Goal: Task Accomplishment & Management: Complete application form

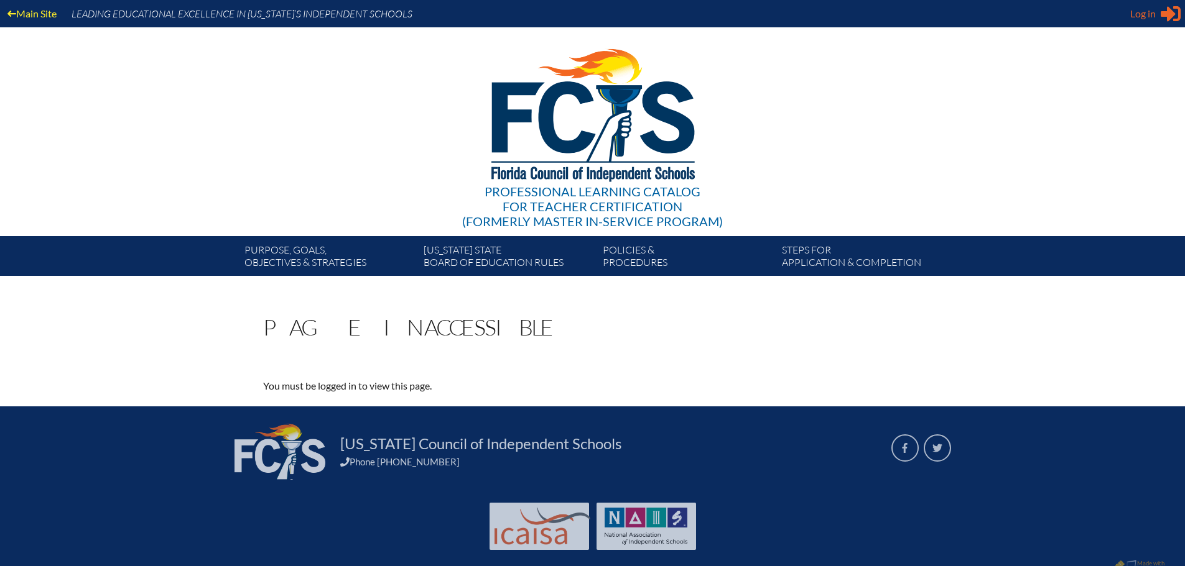
type input "ESmith@canterburyfortmyers.org"
click at [1136, 16] on span "Log in" at bounding box center [1142, 13] width 25 height 15
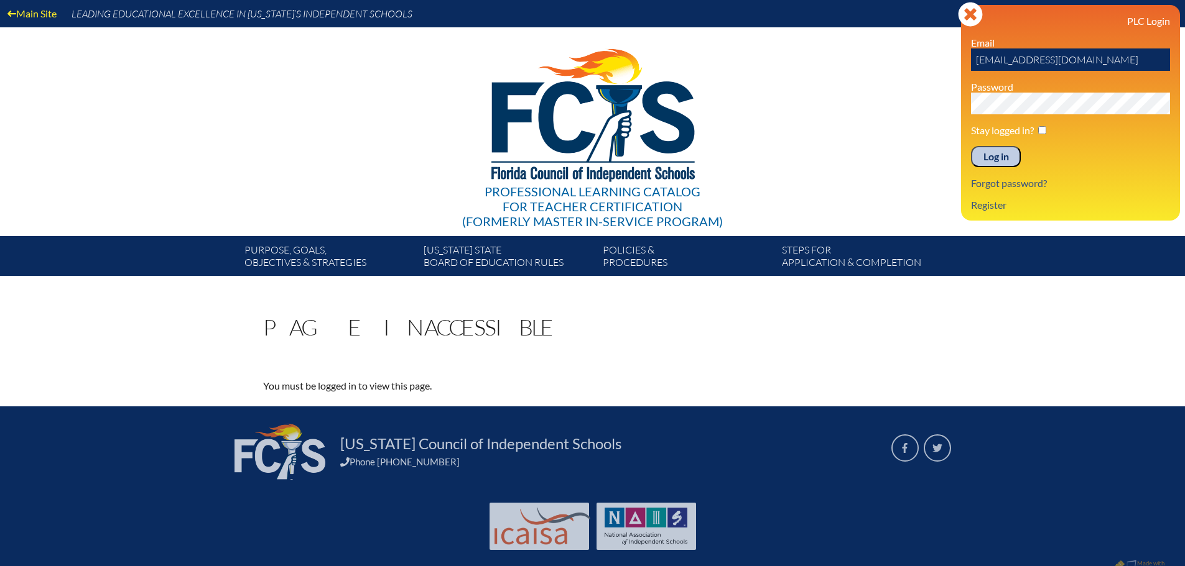
click at [992, 159] on input "Log in" at bounding box center [996, 156] width 50 height 21
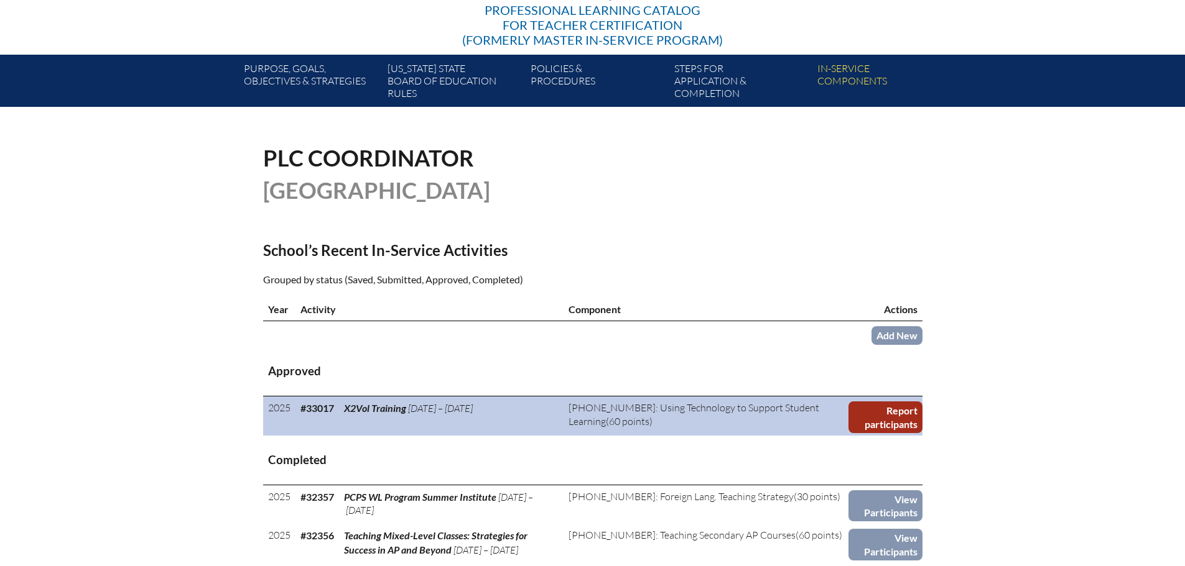
scroll to position [249, 0]
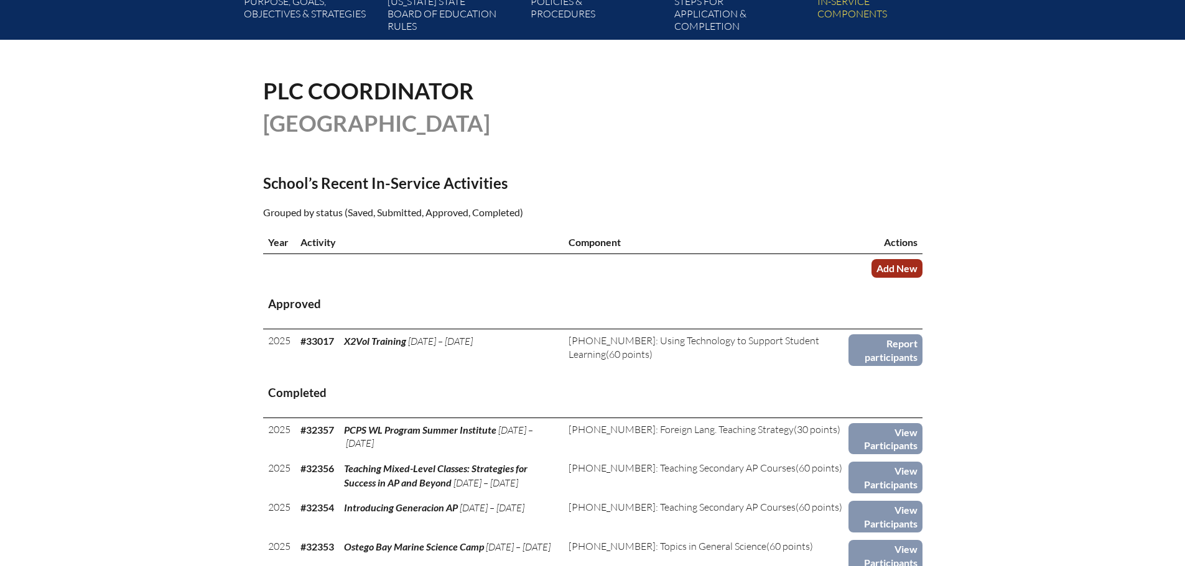
click at [899, 265] on link "Add New" at bounding box center [896, 268] width 51 height 18
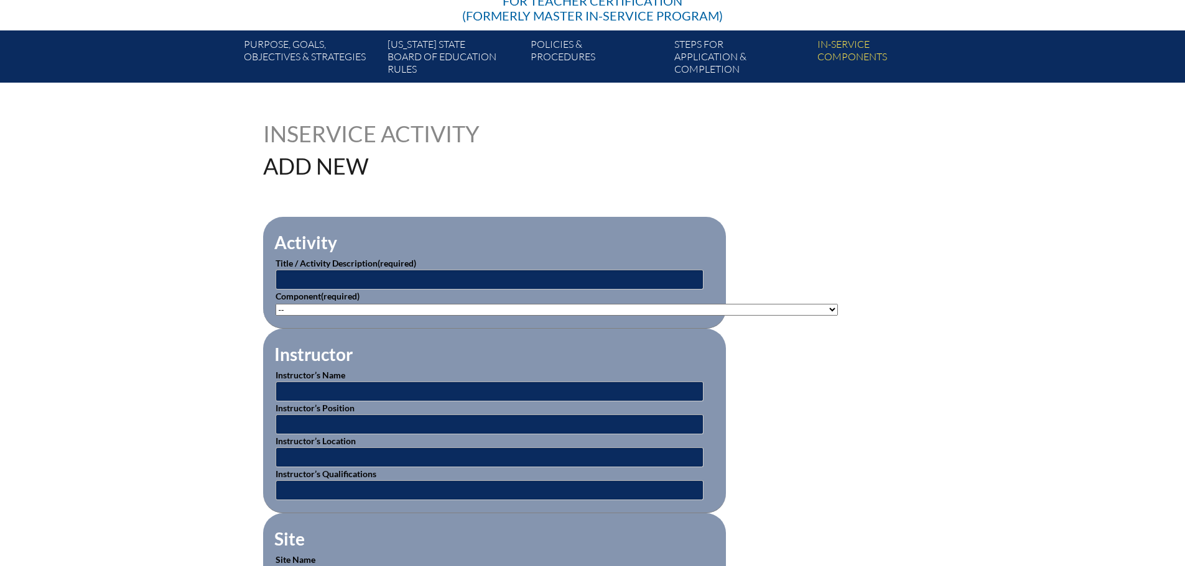
scroll to position [249, 0]
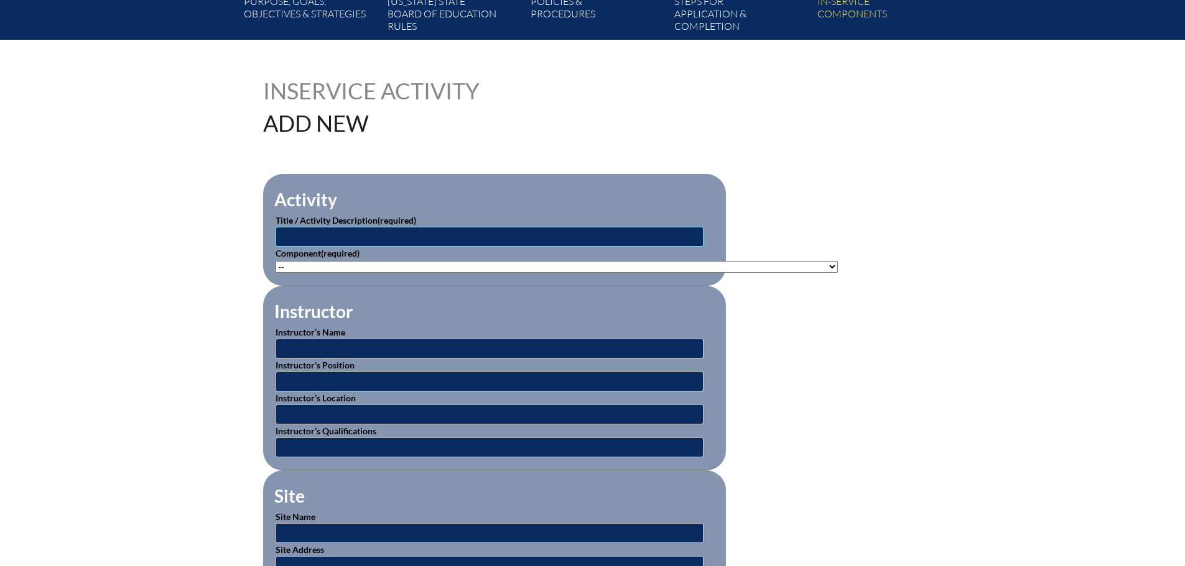
click at [315, 231] on input "text" at bounding box center [489, 237] width 428 height 20
type input "Changing Our Perspective: A Lesson From Dead Poets Society"
click at [548, 261] on select"]"] "-- 1-000-001: Appropriate Art Activities 1-000-002: Concept and Art Process for…" at bounding box center [556, 267] width 562 height 12
select select"]"] "20500"
click at [275, 261] on select"]"] "-- 1-000-001: Appropriate Art Activities 1-000-002: Concept and Art Process for…" at bounding box center [556, 267] width 562 height 12
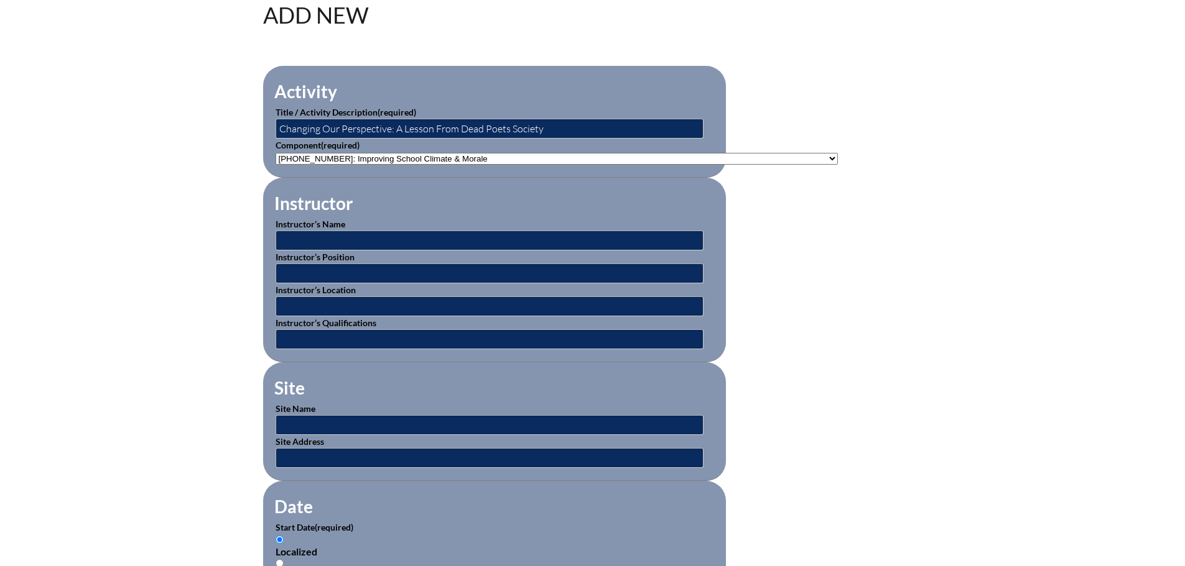
scroll to position [373, 0]
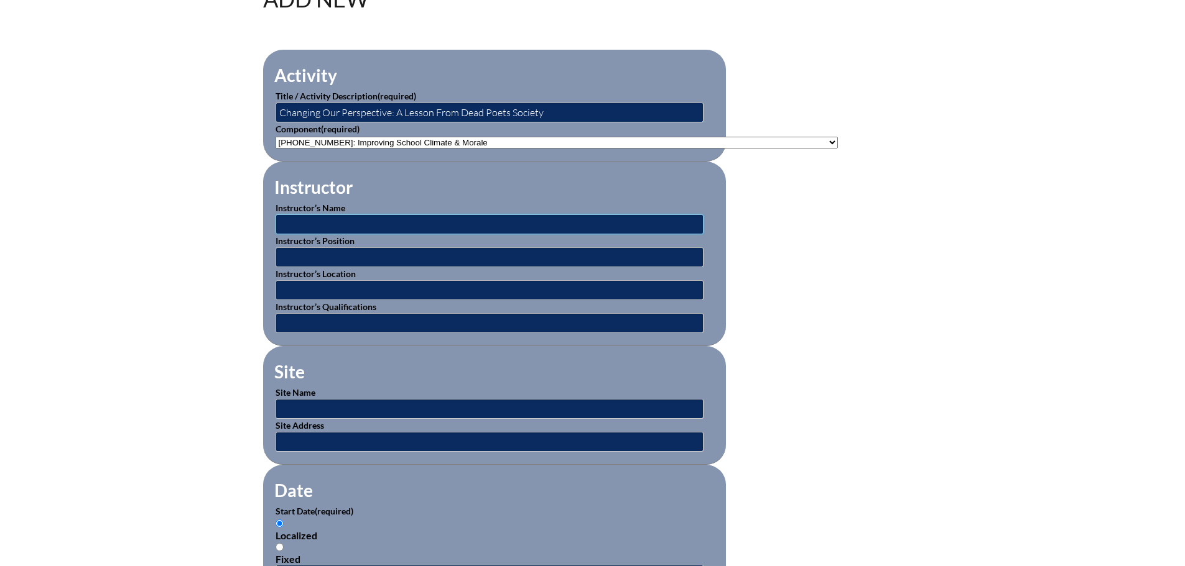
click at [548, 216] on input "text" at bounding box center [489, 225] width 428 height 20
type input "[PERSON_NAME] and [PERSON_NAME]"
type input "T"
type input "Faculty"
type input "[GEOGRAPHIC_DATA]"
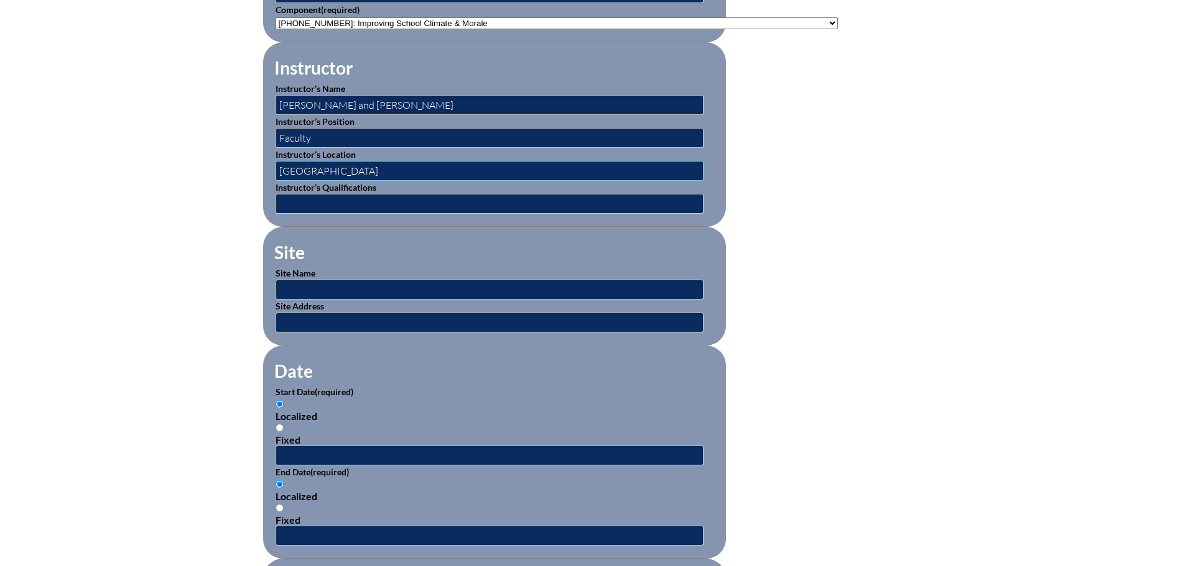
scroll to position [497, 0]
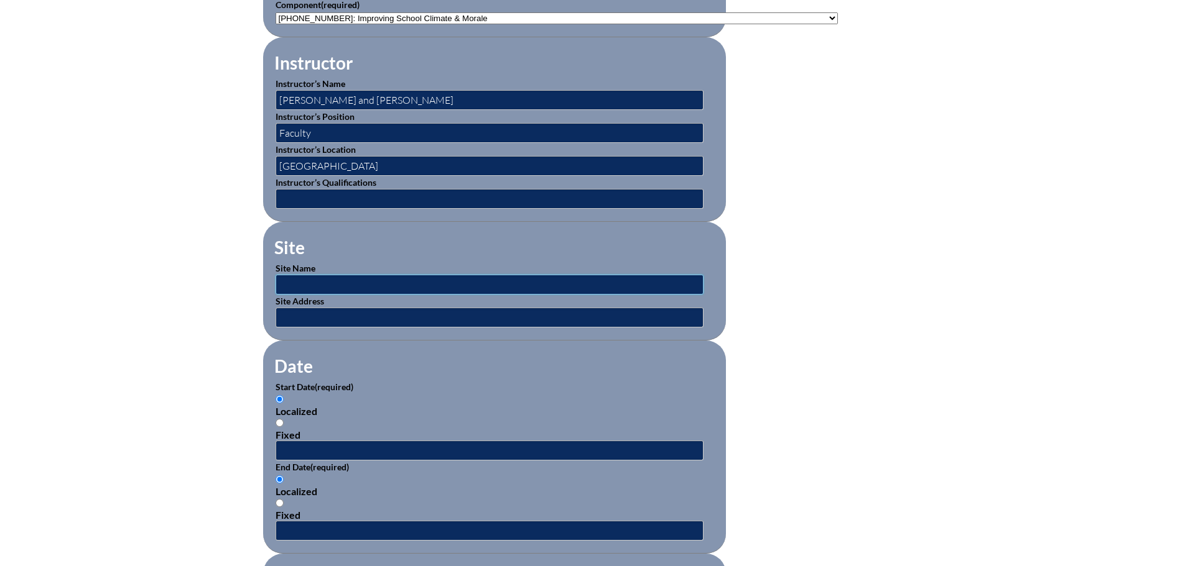
click at [340, 282] on input "text" at bounding box center [489, 285] width 428 height 20
type input "[GEOGRAPHIC_DATA]"
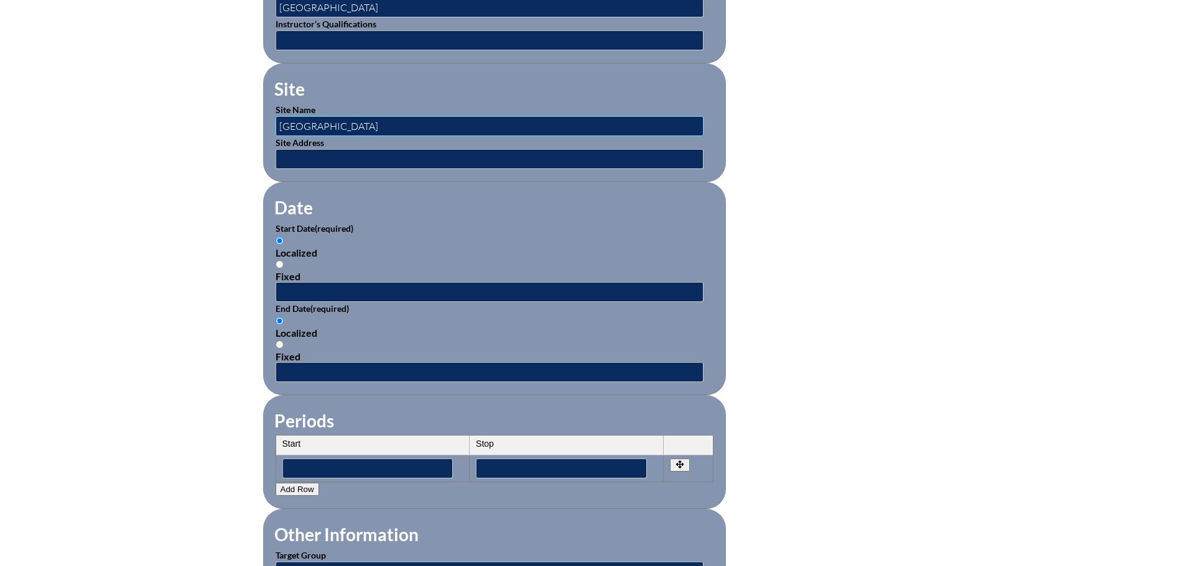
scroll to position [684, 0]
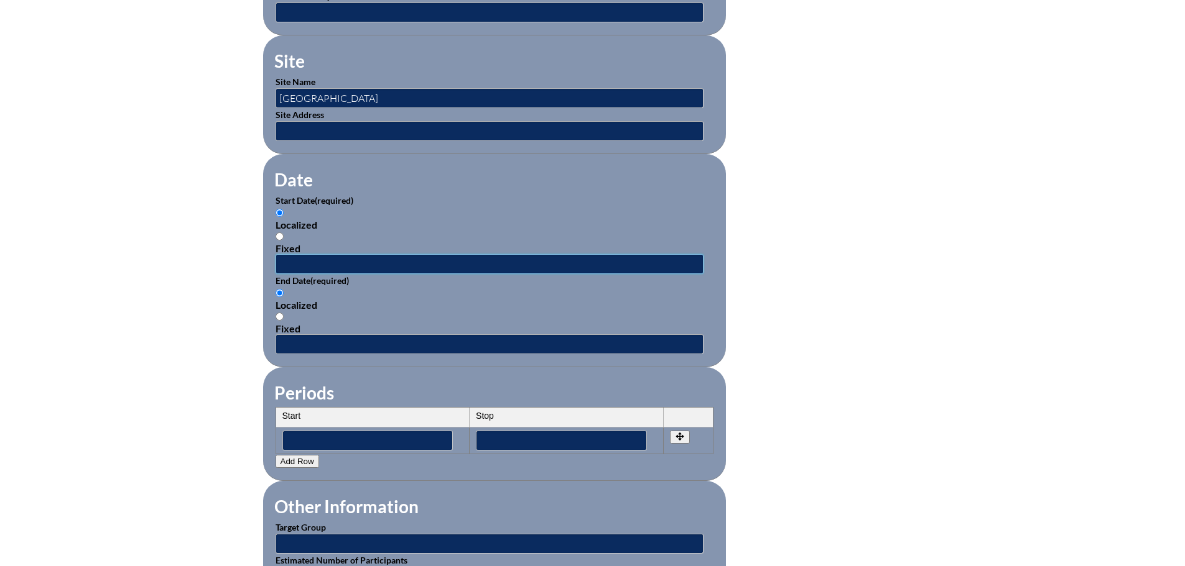
click at [359, 260] on input "text" at bounding box center [489, 264] width 428 height 20
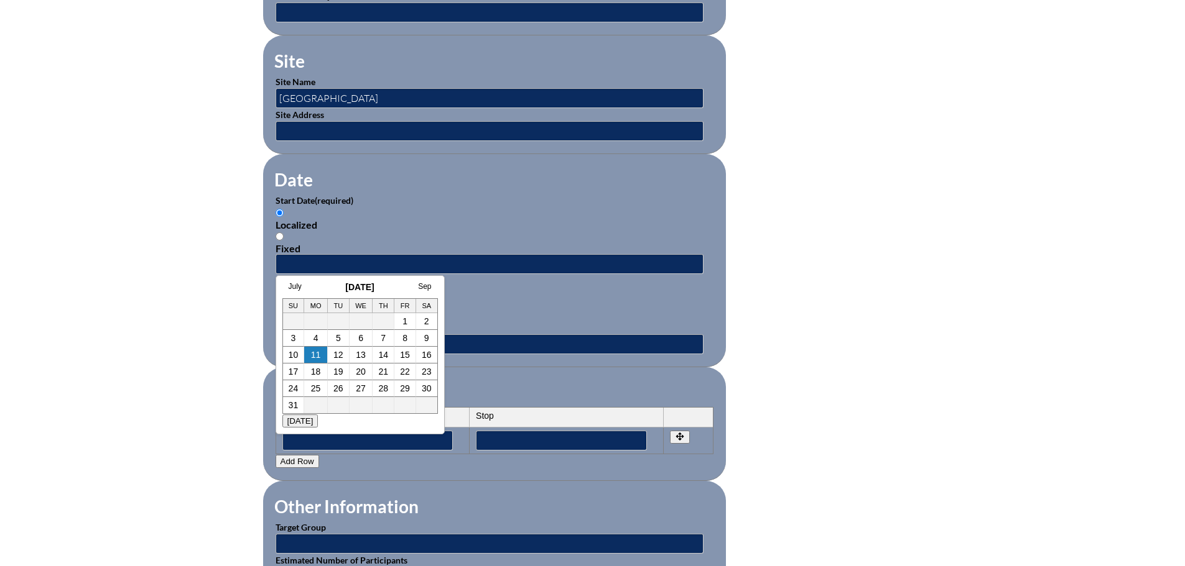
click at [315, 288] on h3 "[DATE]" at bounding box center [359, 287] width 155 height 10
click at [362, 338] on link "6" at bounding box center [360, 338] width 5 height 10
type input "2025-08-06 6:52 AM"
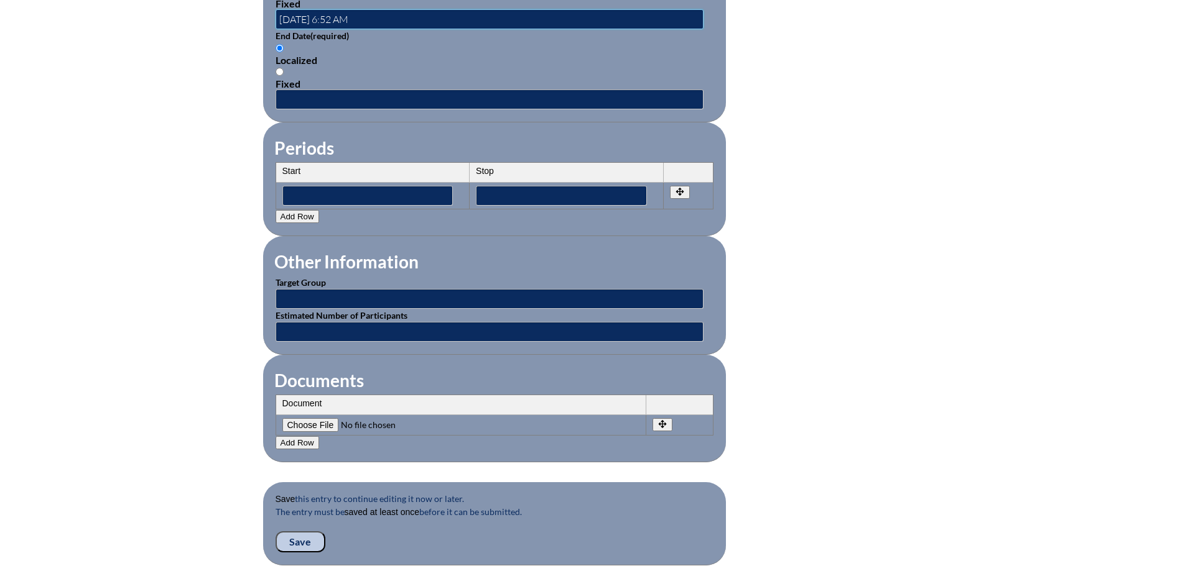
scroll to position [933, 0]
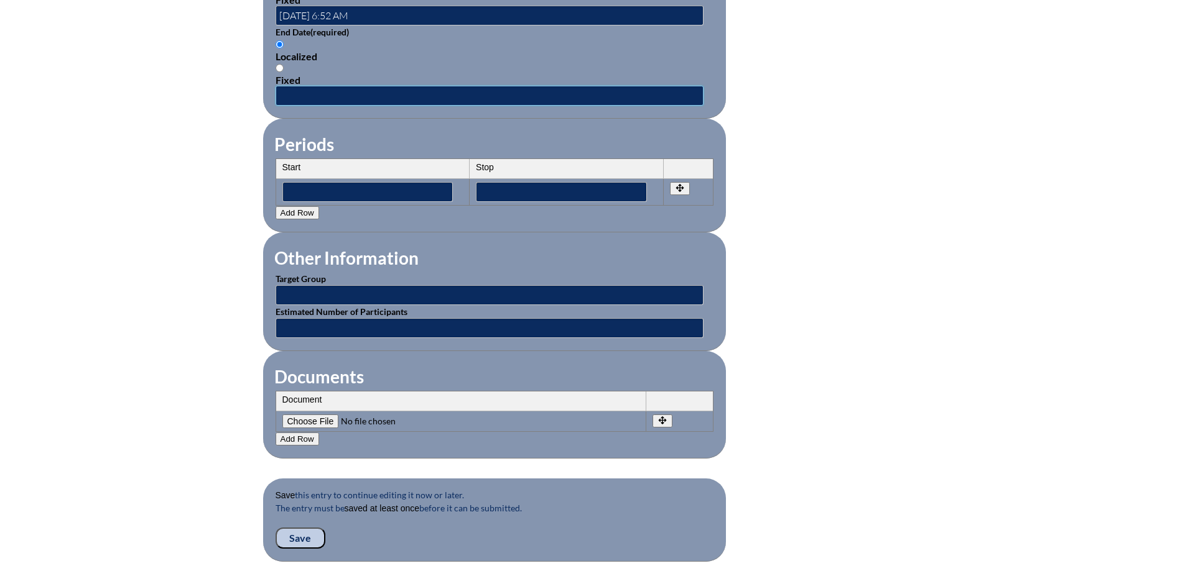
click at [367, 86] on input "text" at bounding box center [489, 96] width 428 height 20
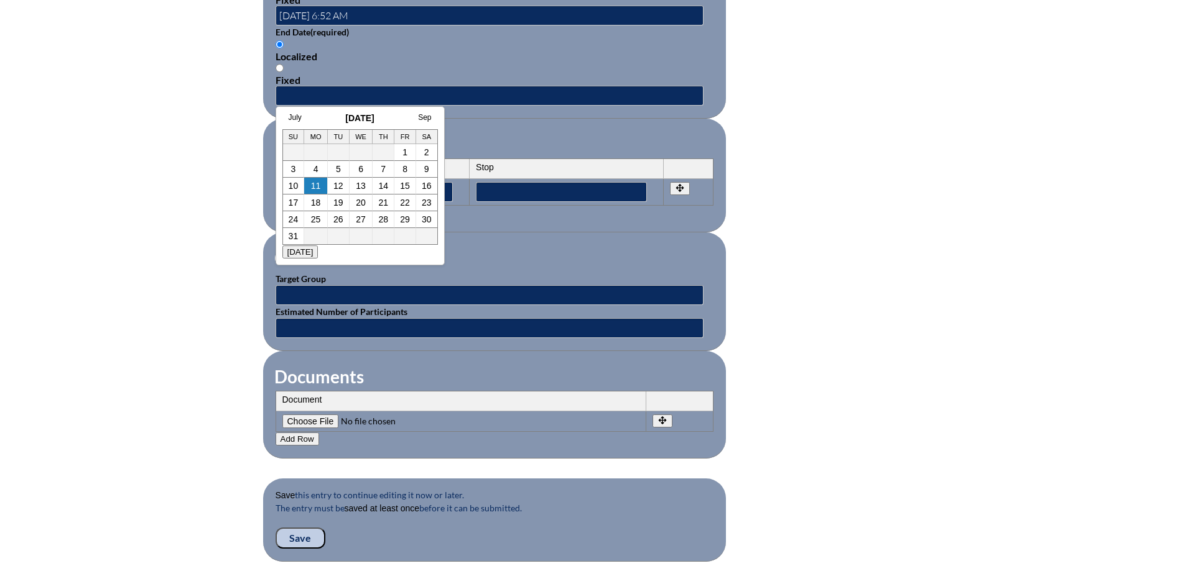
click at [313, 121] on h3 "August 2025" at bounding box center [359, 118] width 155 height 10
click at [363, 173] on td "6" at bounding box center [361, 169] width 24 height 17
click at [356, 170] on td "6" at bounding box center [361, 169] width 24 height 17
click at [359, 170] on link "6" at bounding box center [360, 169] width 5 height 10
type input "2025-08-06 6:52 AM"
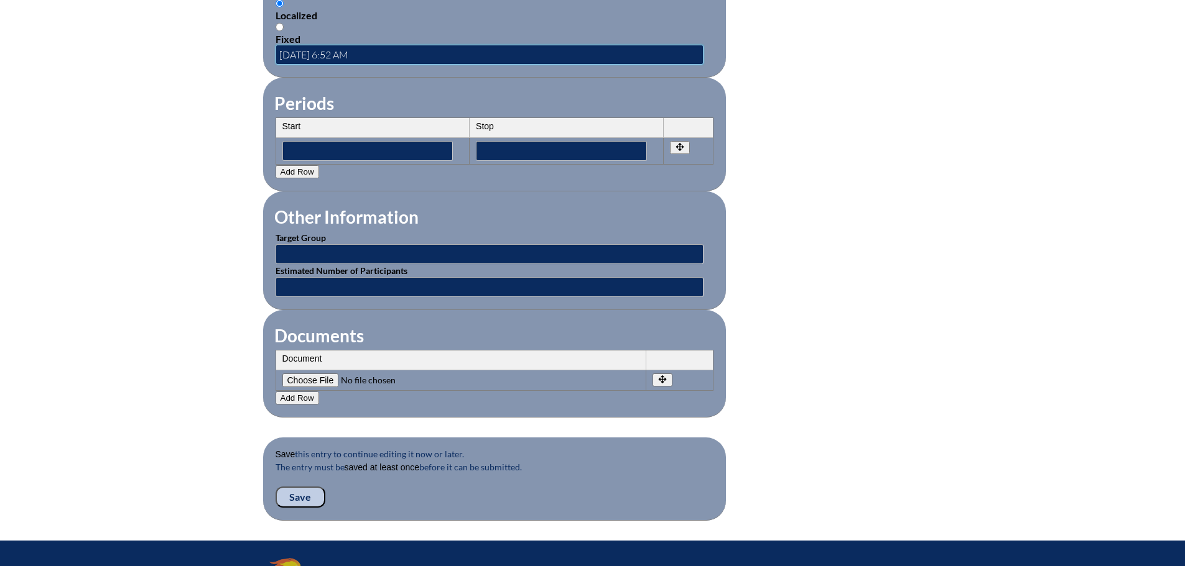
scroll to position [1057, 0]
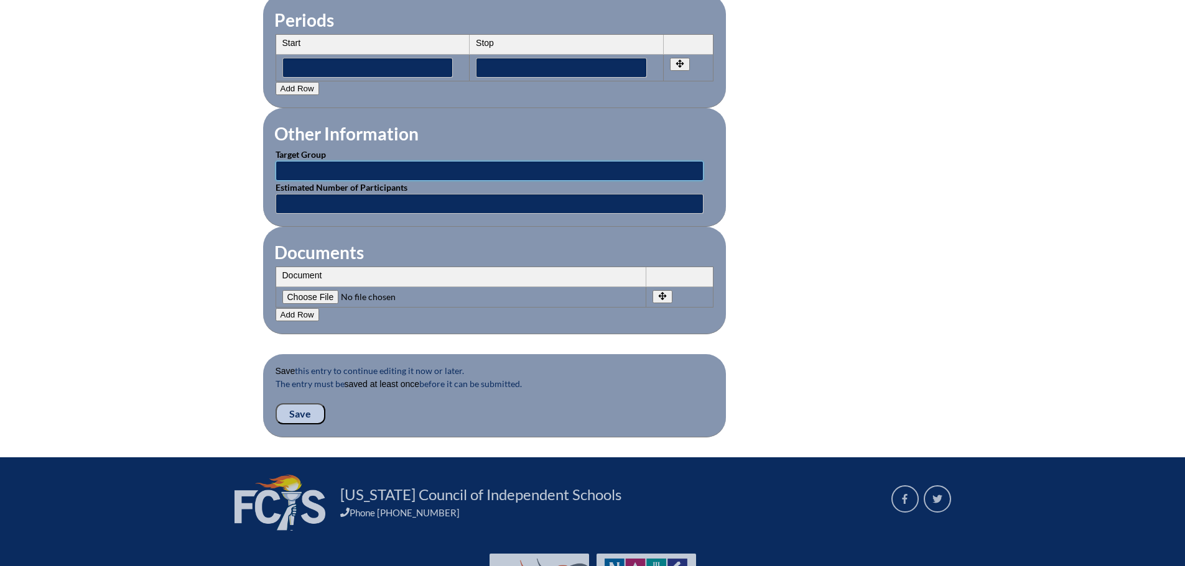
click at [321, 161] on input "text" at bounding box center [489, 171] width 428 height 20
type input "Classroom Teachers"
click at [313, 290] on input"] "file" at bounding box center [366, 297] width 169 height 14
type input"] "C:\fakepath\Back to School Schedule 2025.2026 (1).pdf"
click at [297, 406] on input "Save" at bounding box center [300, 414] width 50 height 21
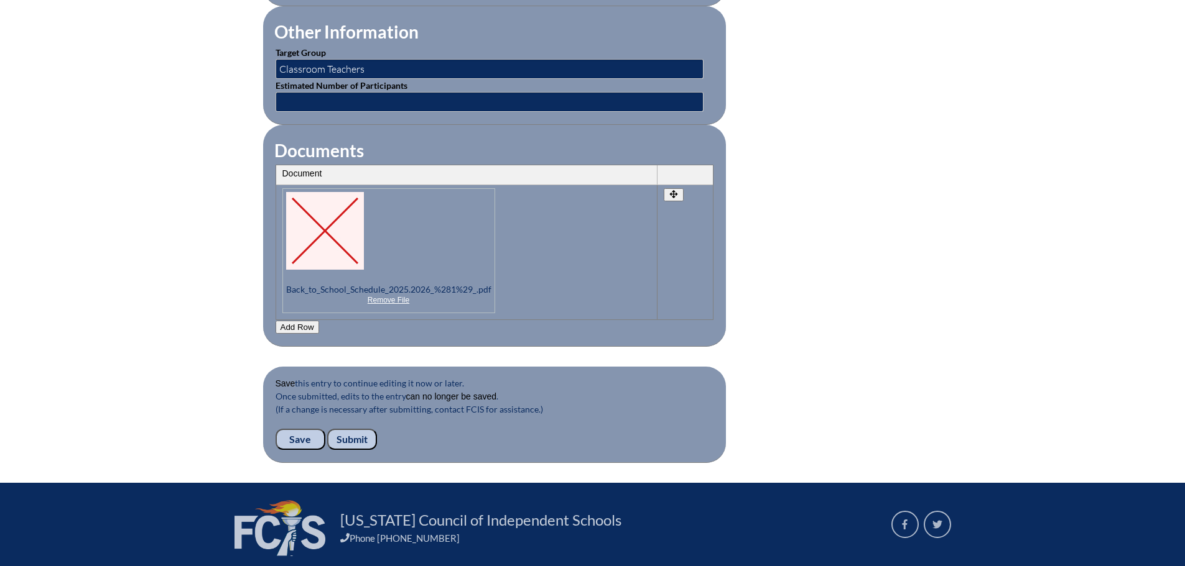
scroll to position [1269, 0]
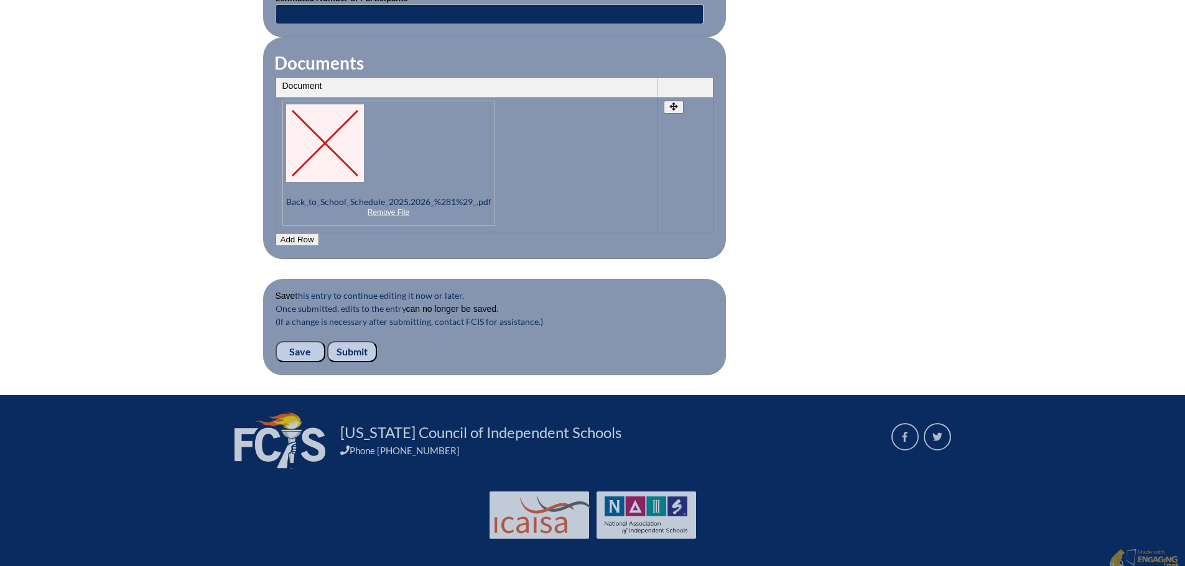
click at [361, 343] on input "Submit" at bounding box center [352, 351] width 50 height 21
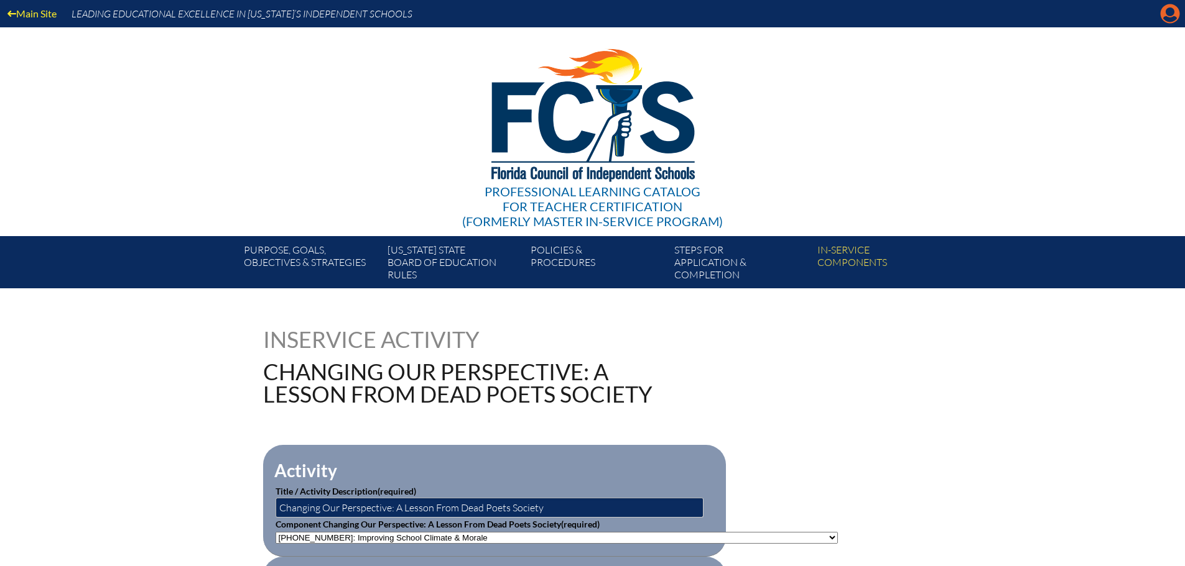
click at [1173, 15] on icon at bounding box center [1169, 13] width 19 height 19
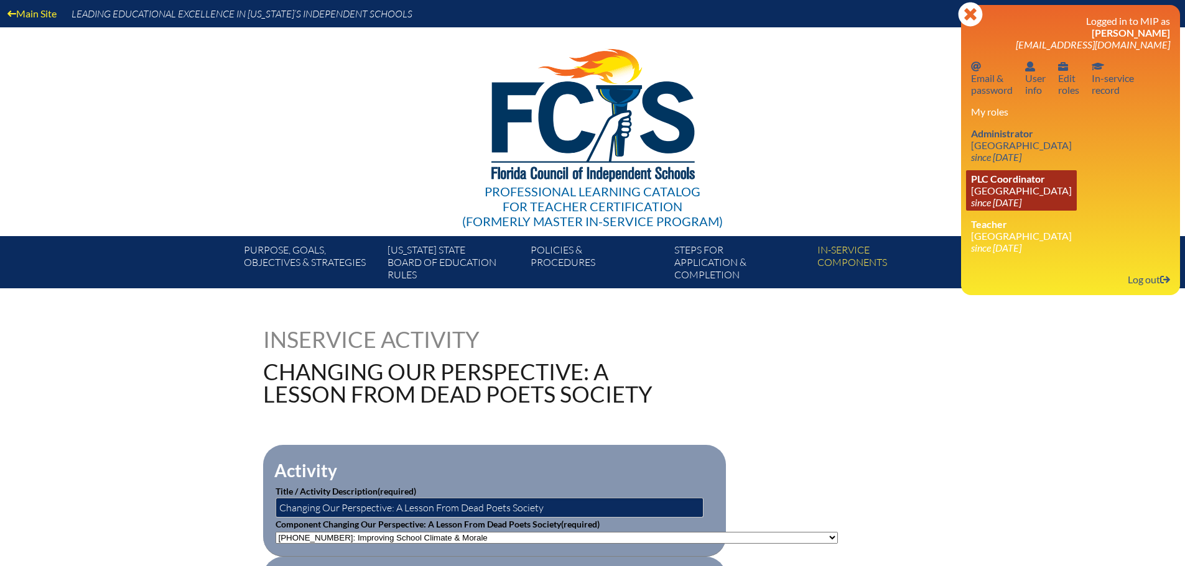
click at [1010, 174] on span "PLC Coordinator" at bounding box center [1008, 179] width 74 height 12
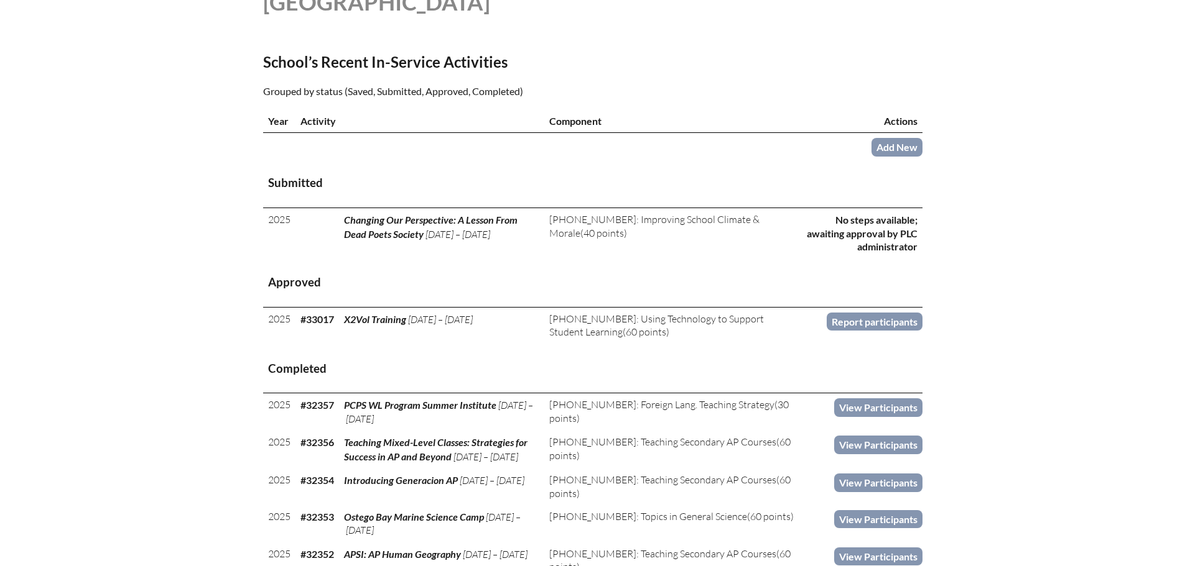
scroll to position [373, 0]
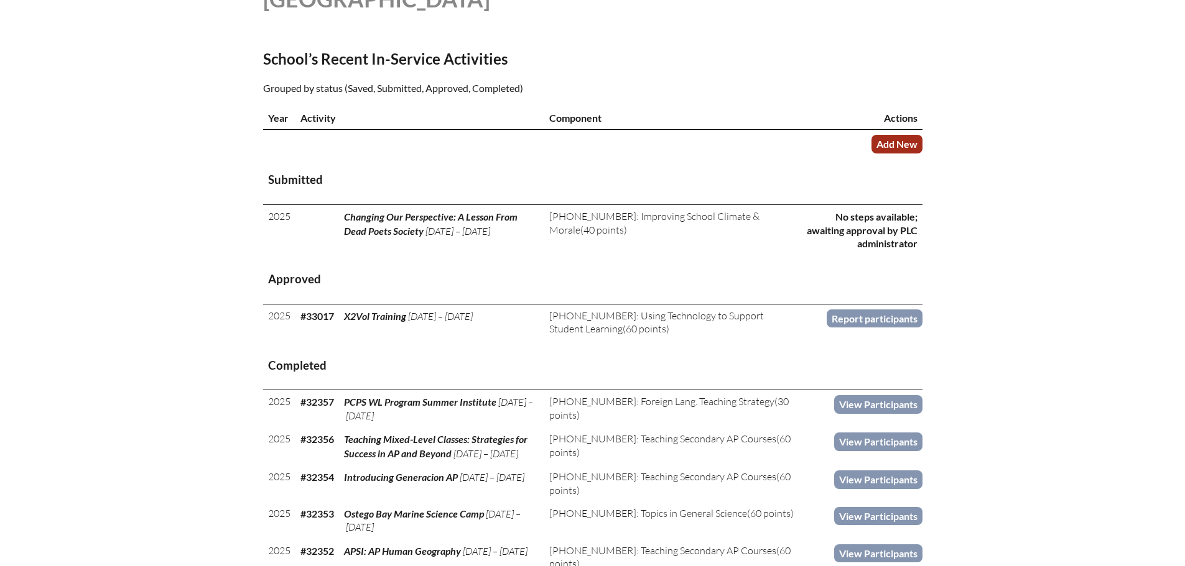
click at [890, 144] on link "Add New" at bounding box center [896, 144] width 51 height 18
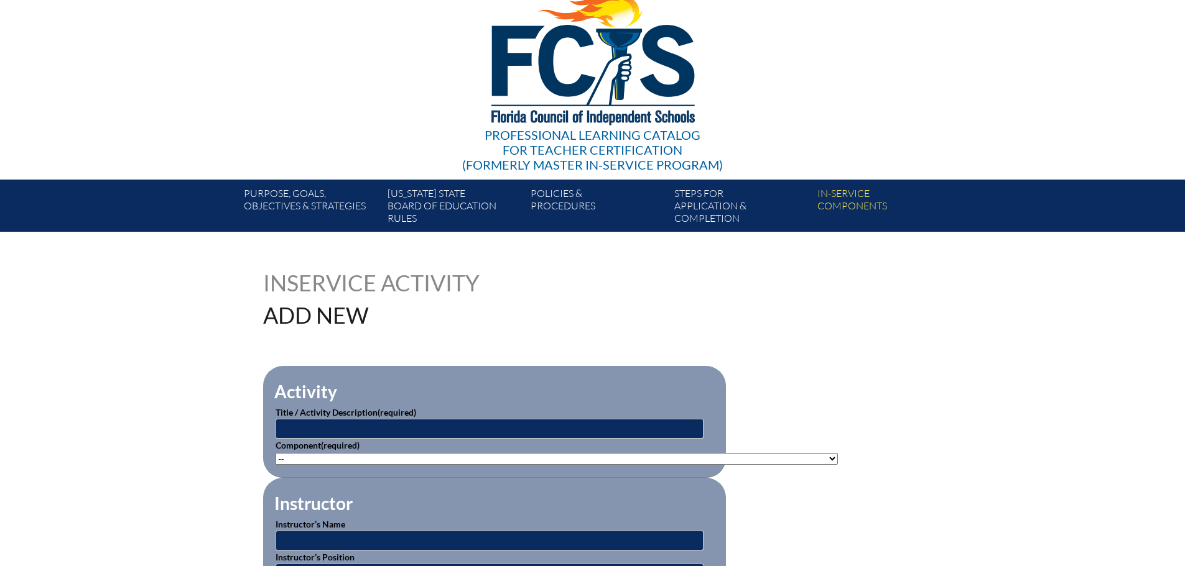
scroll to position [124, 0]
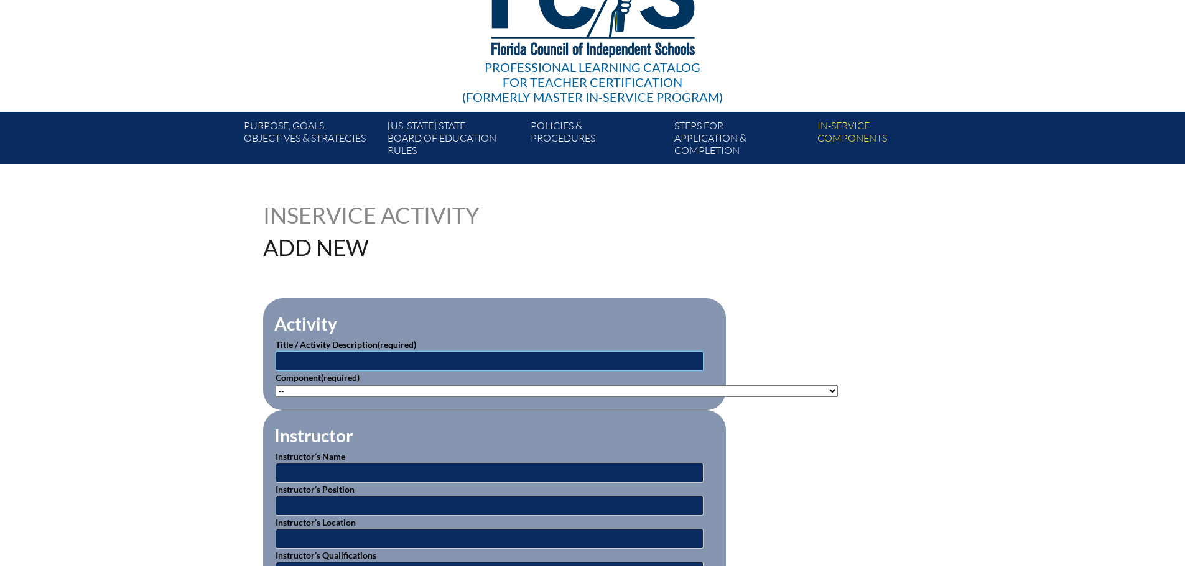
click at [351, 358] on input "text" at bounding box center [489, 361] width 428 height 20
type input "Narrative 4 Activity"
click at [418, 390] on select"]"] "-- [PHONE_NUMBER]: Appropriate Art Activities [PHONE_NUMBER]: Concept and Art P…" at bounding box center [556, 392] width 562 height 12
select select"]"] "20500"
click at [275, 386] on select"]"] "-- [PHONE_NUMBER]: Appropriate Art Activities [PHONE_NUMBER]: Concept and Art P…" at bounding box center [556, 392] width 562 height 12
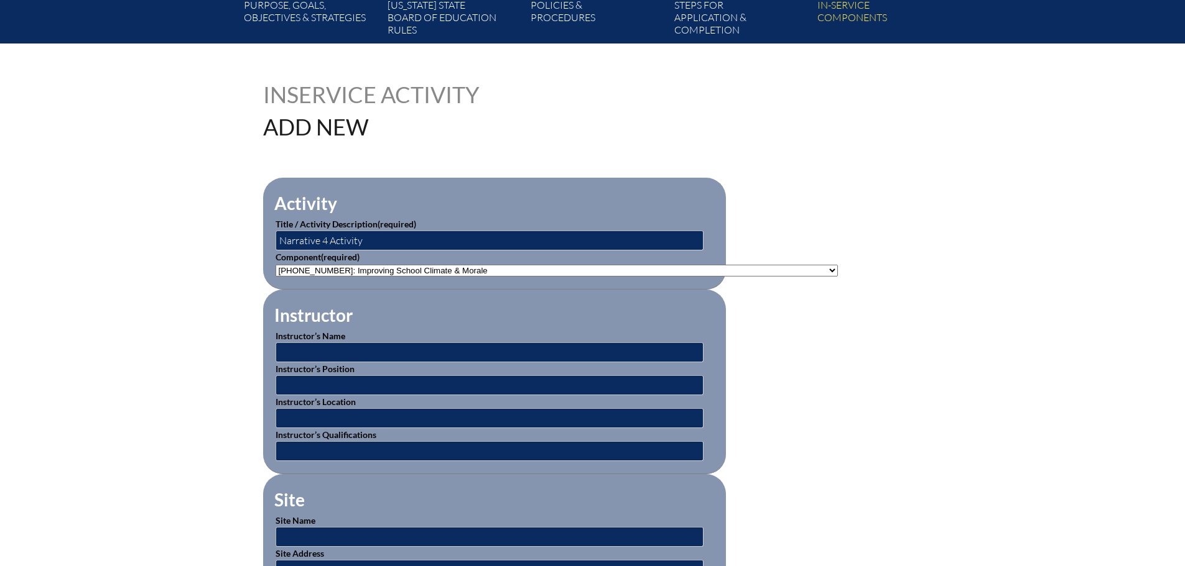
scroll to position [249, 0]
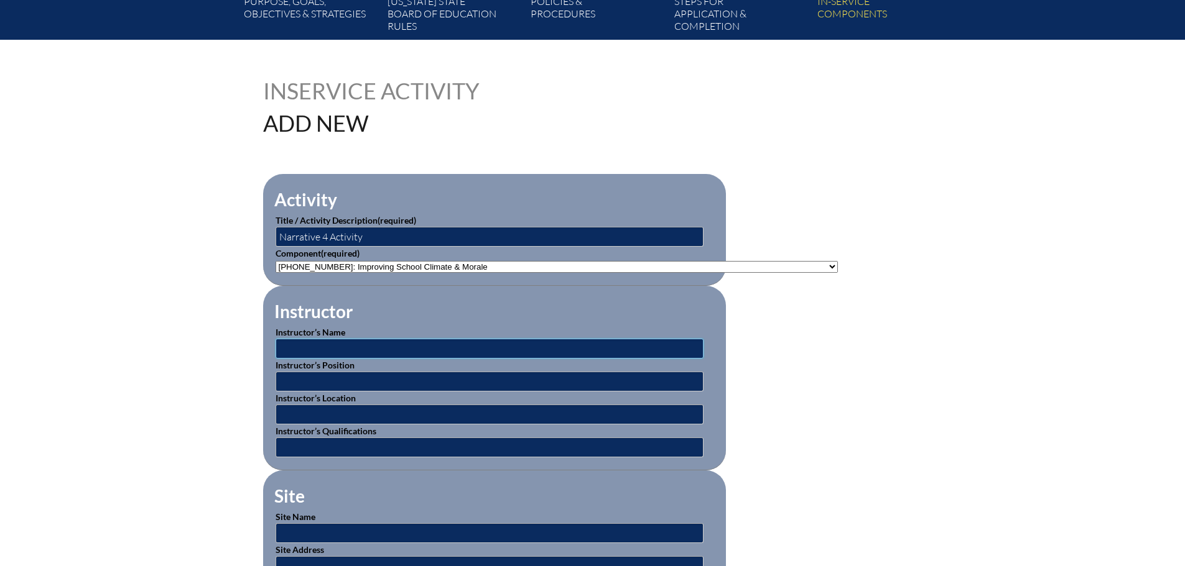
click at [404, 345] on input "text" at bounding box center [489, 349] width 428 height 20
type input "[PERSON_NAME]"
type input "D"
type input "Assistant Head for Academics"
click at [422, 405] on input "text" at bounding box center [489, 415] width 428 height 20
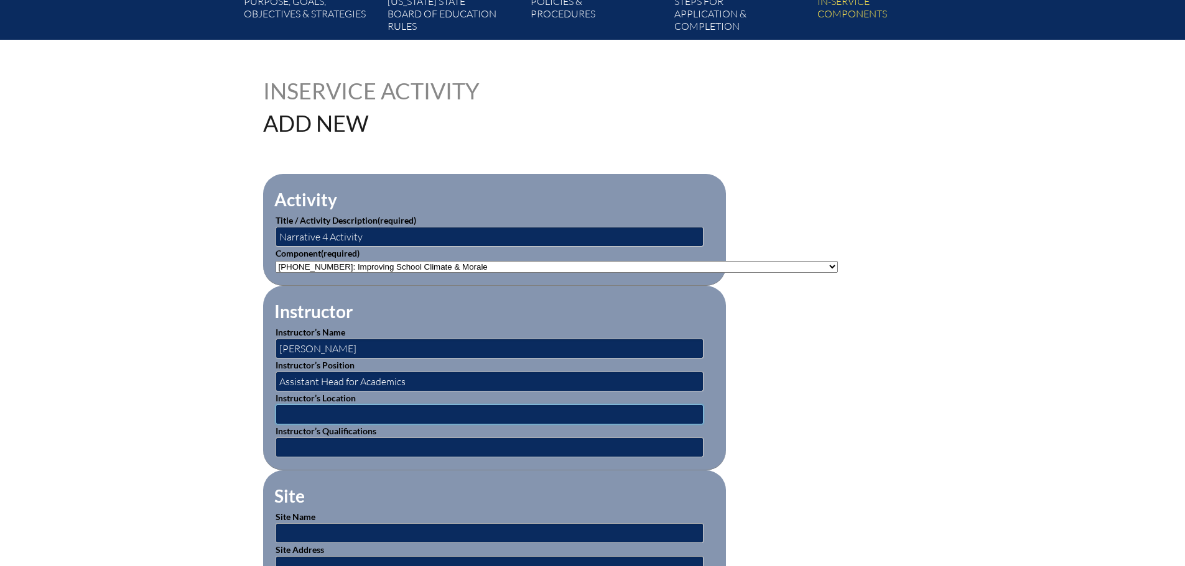
type input "[GEOGRAPHIC_DATA]"
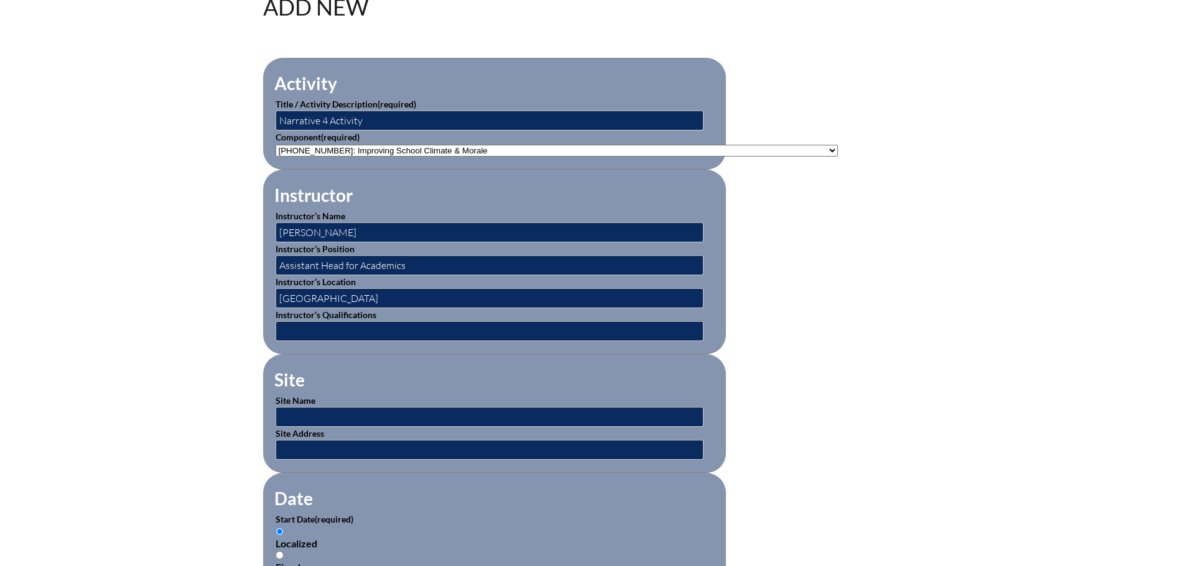
scroll to position [560, 0]
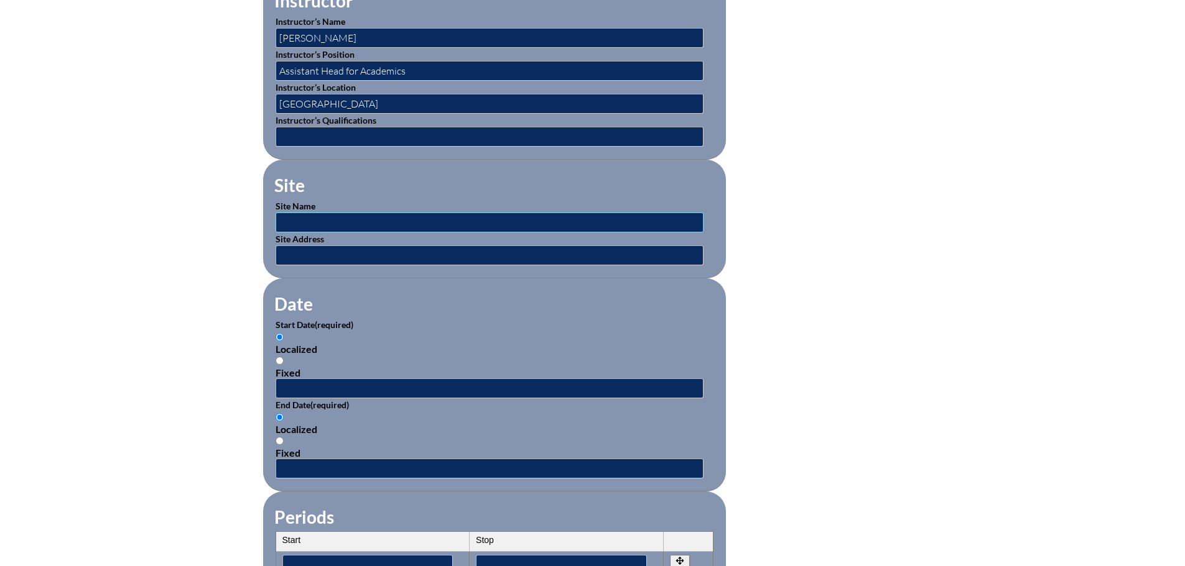
click at [306, 213] on input "text" at bounding box center [489, 223] width 428 height 20
type input "[GEOGRAPHIC_DATA]"
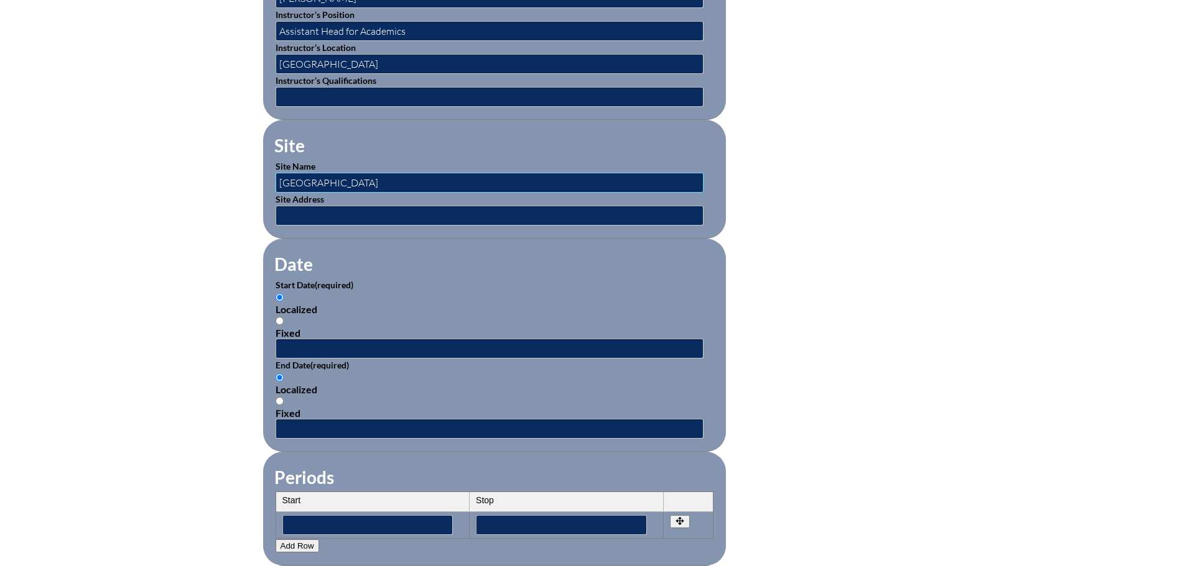
scroll to position [622, 0]
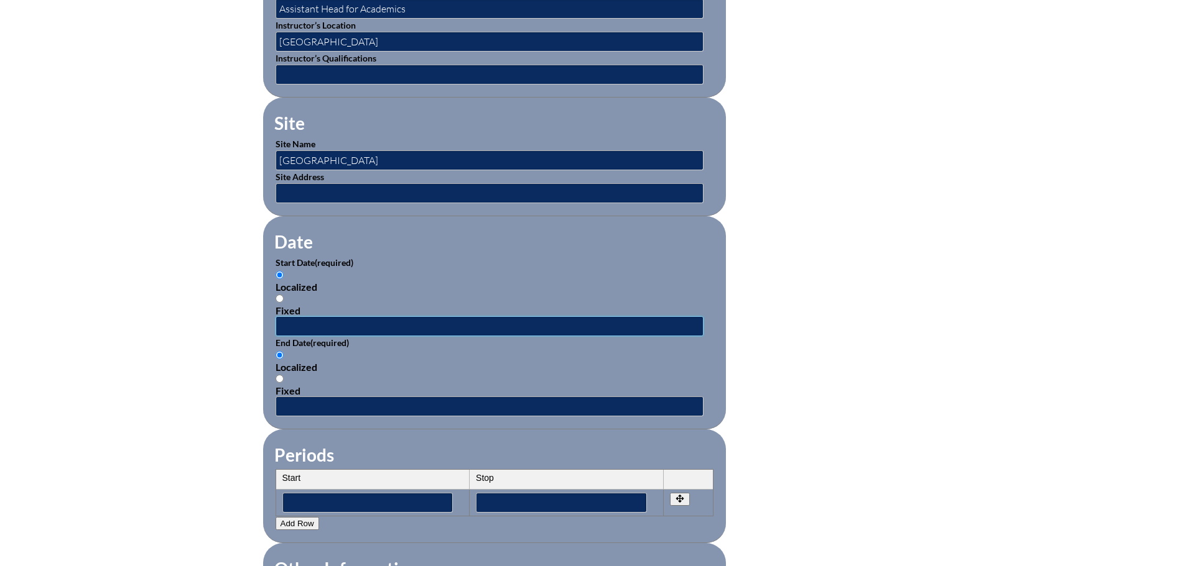
click at [389, 321] on input "text" at bounding box center [489, 326] width 428 height 20
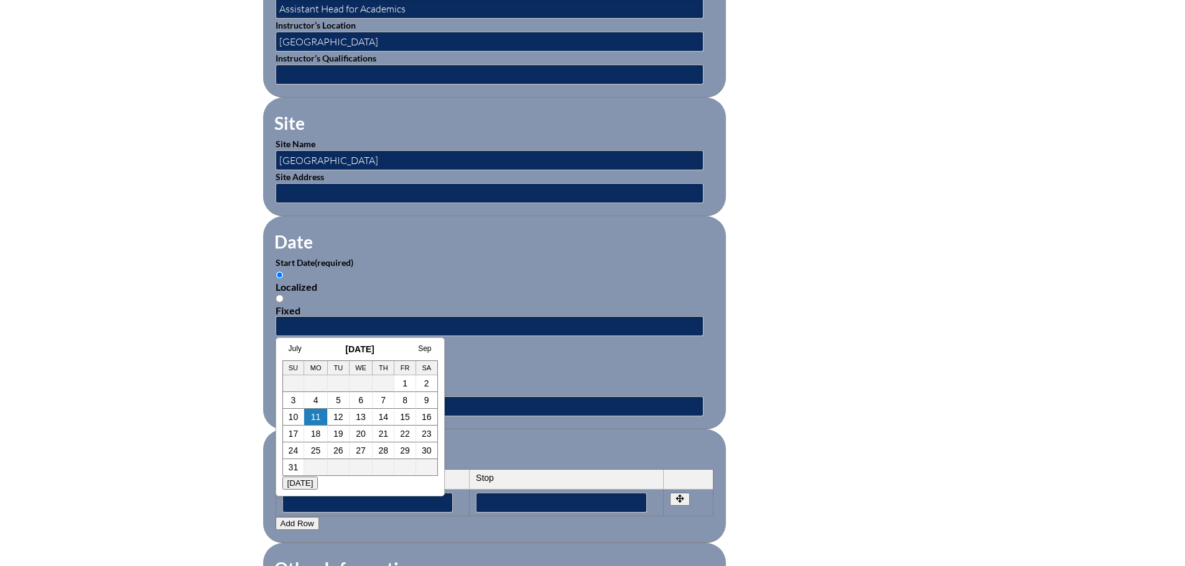
click at [320, 349] on h3 "August 2025" at bounding box center [359, 349] width 155 height 10
click at [361, 402] on link "6" at bounding box center [360, 400] width 5 height 10
type input "2025-08-06 6:54 AM"
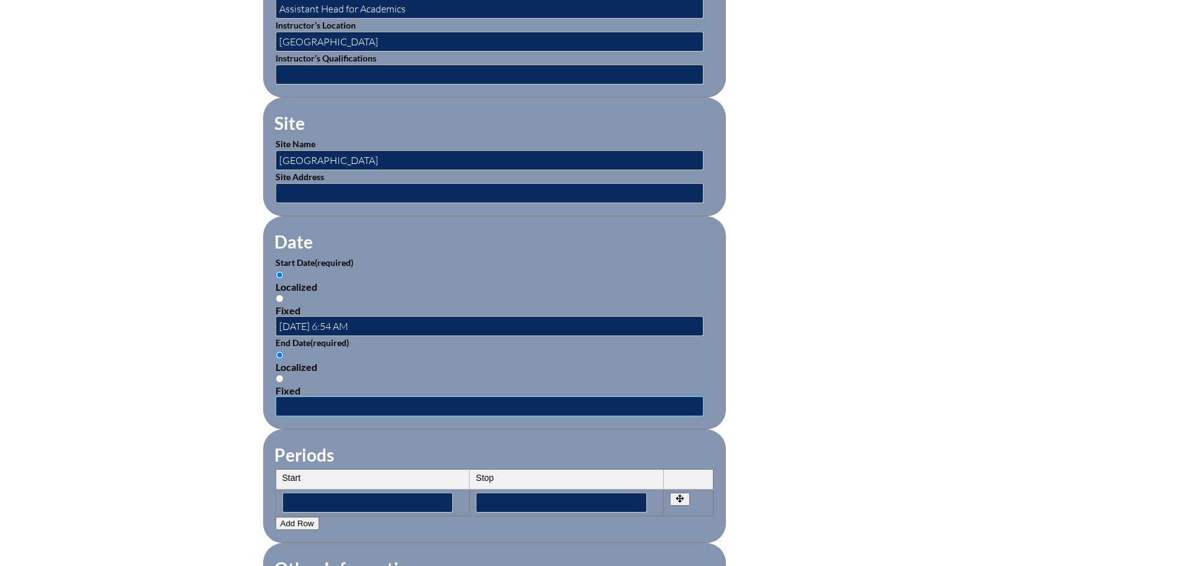
click at [321, 404] on input "text" at bounding box center [489, 407] width 428 height 20
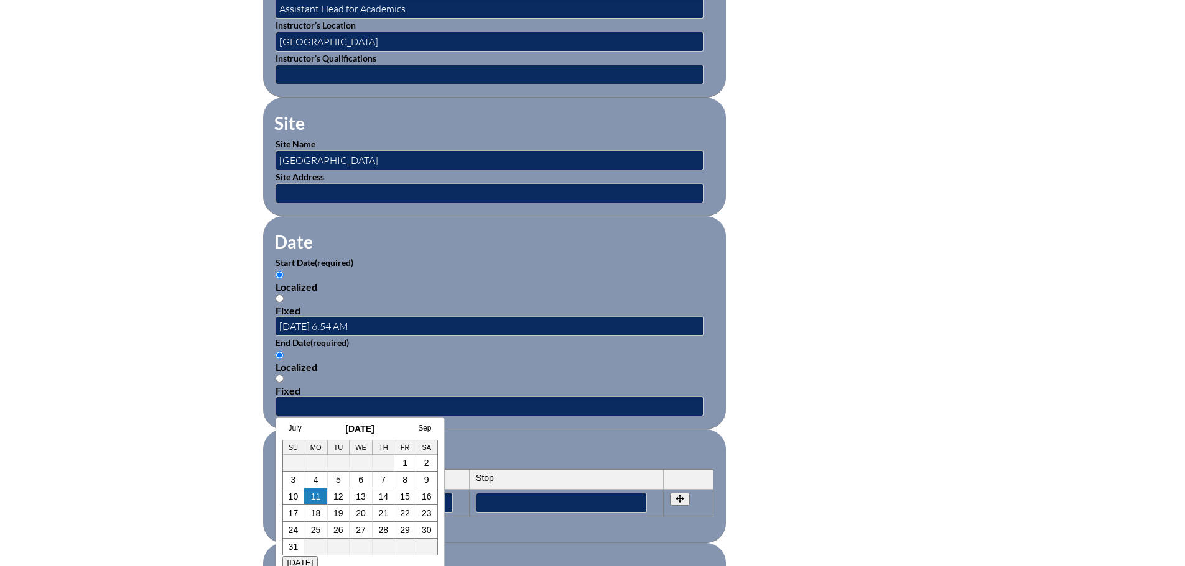
click at [325, 427] on h3 "August 2025" at bounding box center [359, 429] width 155 height 10
click at [358, 480] on link "6" at bounding box center [360, 480] width 5 height 10
type input "2025-08-06 6:54 AM"
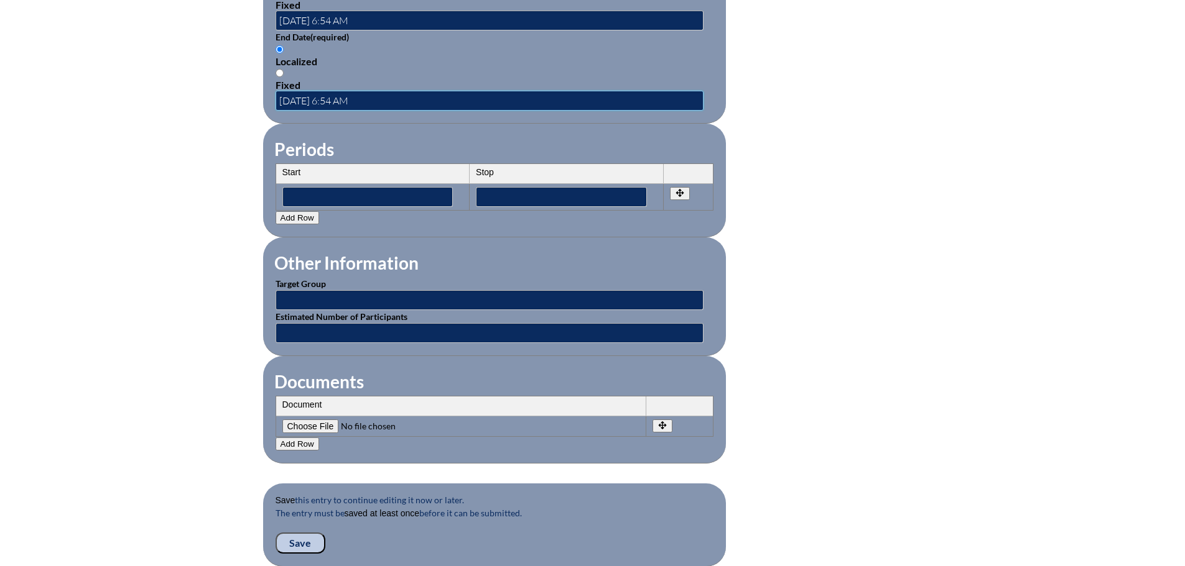
scroll to position [995, 0]
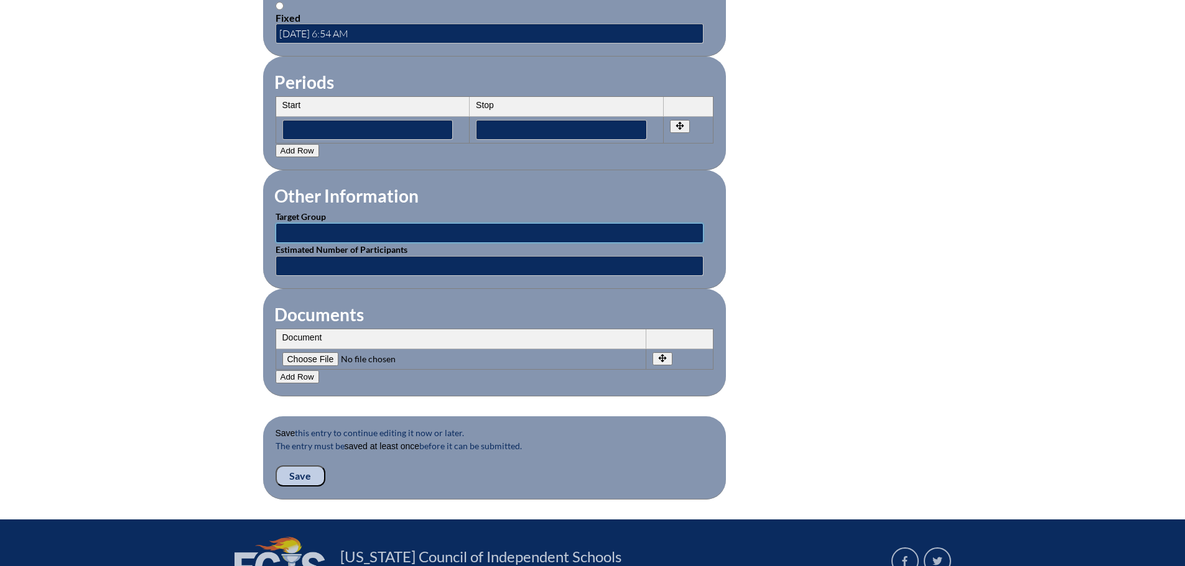
click at [353, 227] on input "text" at bounding box center [489, 233] width 428 height 20
type input "Classroom Teachers"
click at [316, 353] on input"] "file" at bounding box center [366, 360] width 169 height 14
type input"] "C:\fakepath\Back to School Schedule 2025.2026 (1).pdf"
click at [307, 466] on input "Save" at bounding box center [300, 476] width 50 height 21
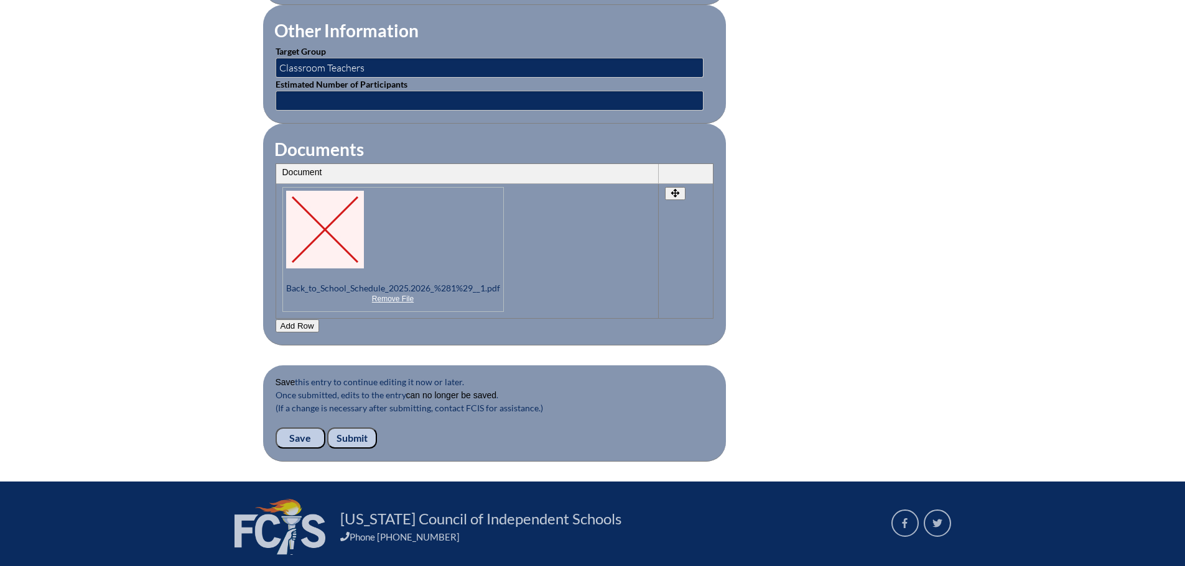
scroll to position [1247, 0]
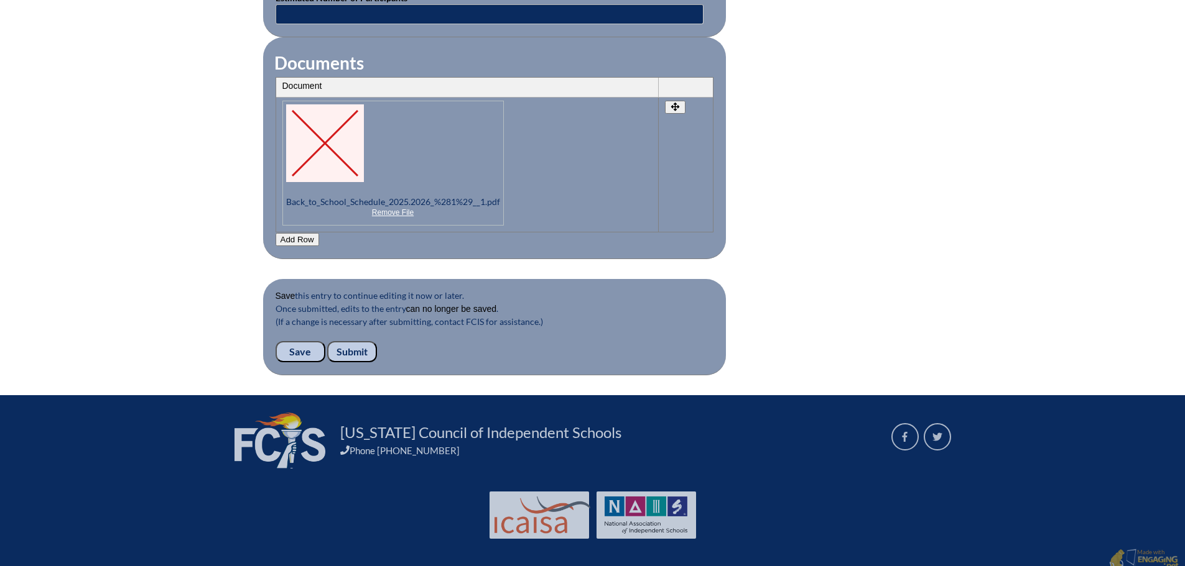
click at [351, 341] on input "Submit" at bounding box center [352, 351] width 50 height 21
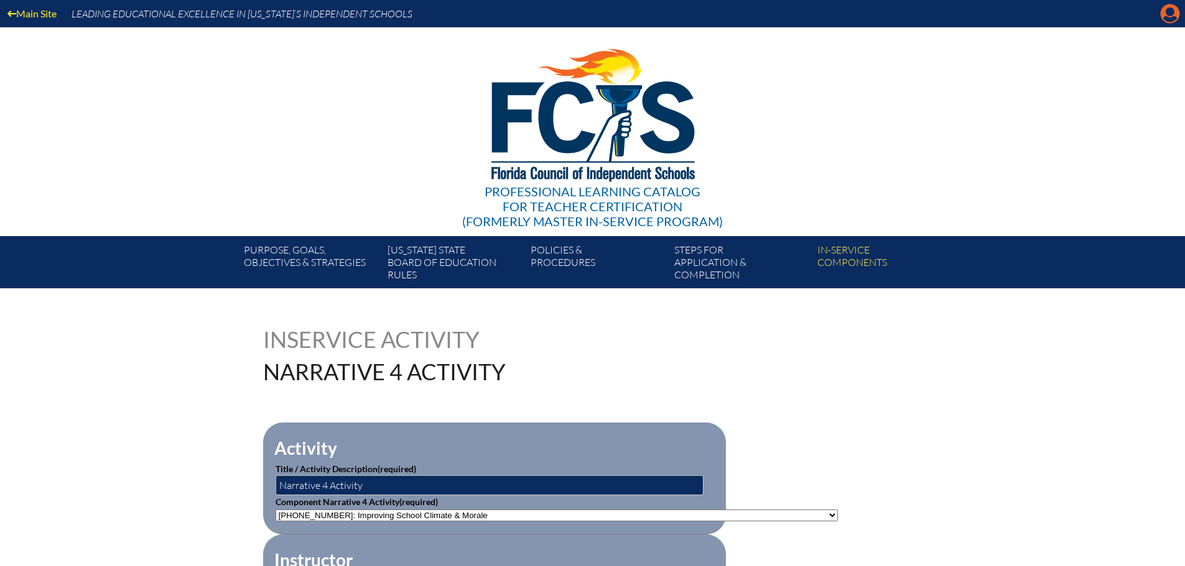
click at [1170, 16] on icon "Manage account" at bounding box center [1170, 14] width 20 height 20
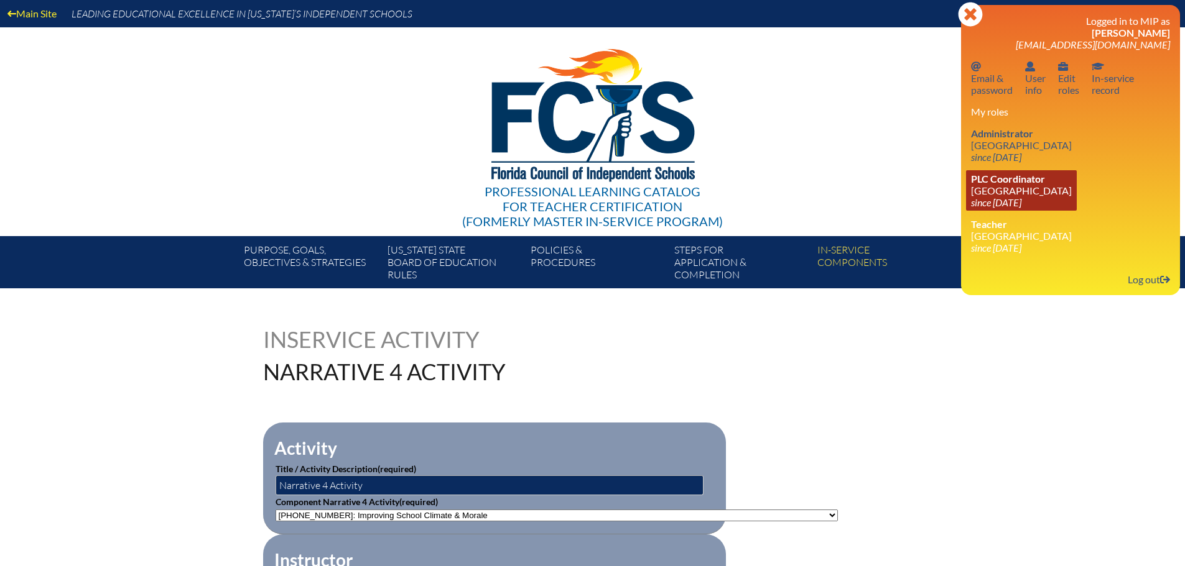
click at [1014, 194] on link "PLC Coordinator [GEOGRAPHIC_DATA] since [DATE]" at bounding box center [1021, 190] width 111 height 40
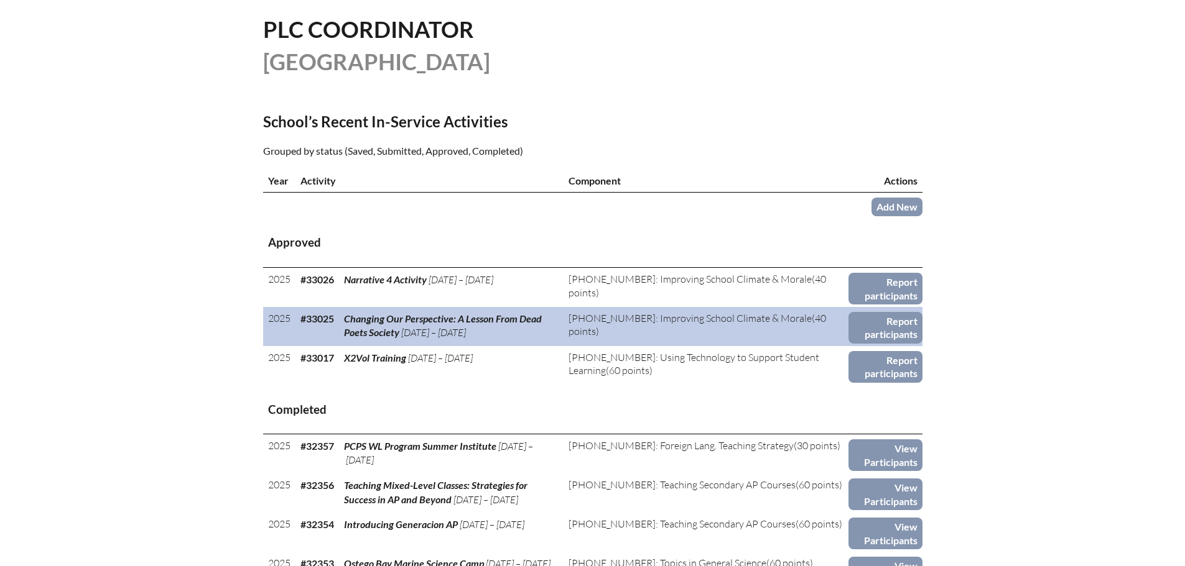
scroll to position [311, 0]
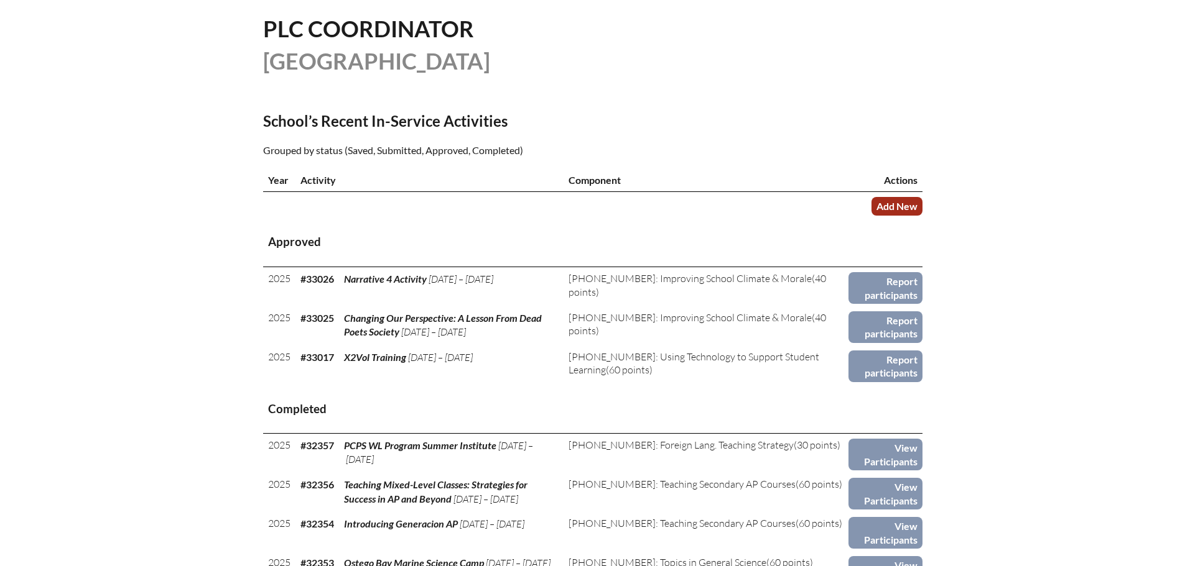
click at [898, 207] on link "Add New" at bounding box center [896, 206] width 51 height 18
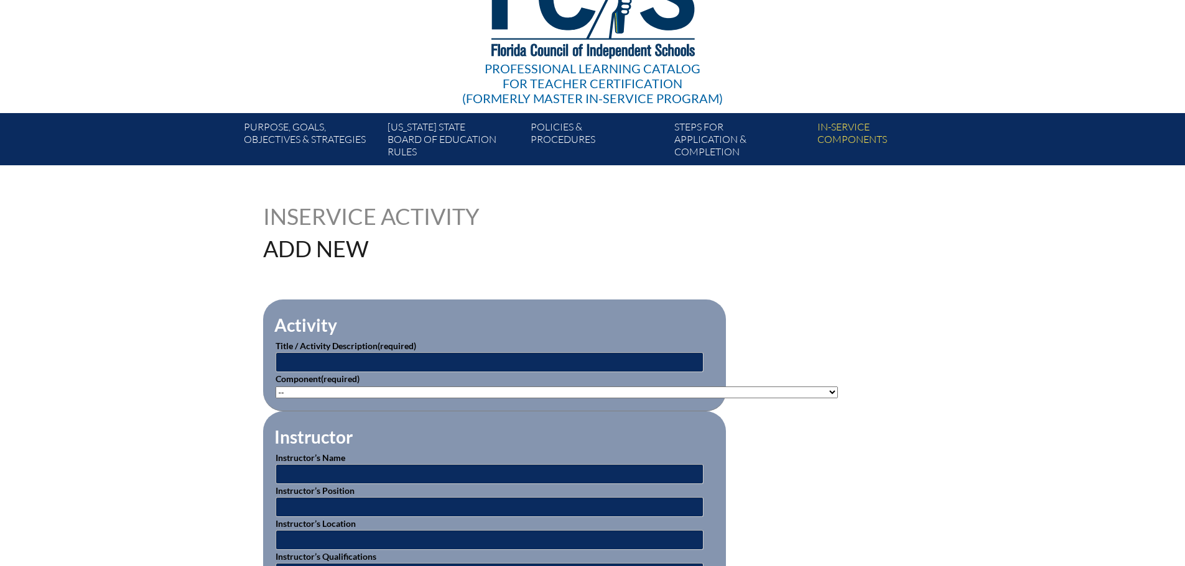
scroll to position [124, 0]
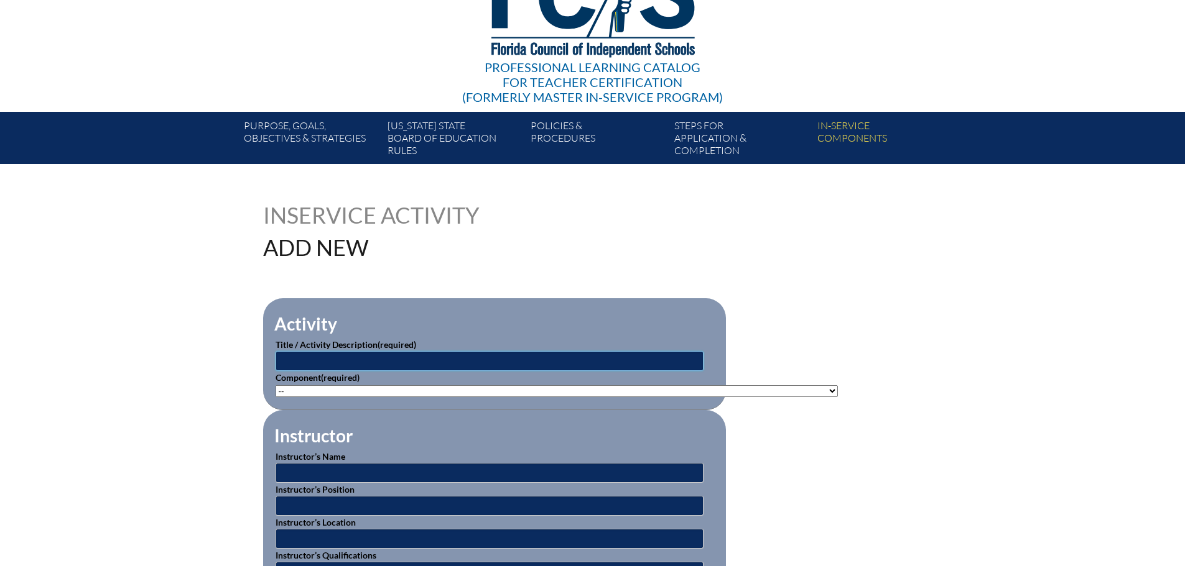
click at [410, 357] on input "text" at bounding box center [489, 361] width 428 height 20
type input "Boundaries Training and Student Support"
click at [474, 390] on select"]"] "-- 1-000-001: Appropriate Art Activities 1-000-002: Concept and Art Process for…" at bounding box center [556, 392] width 562 height 12
select select"]"] "20439"
click at [275, 386] on select"]"] "-- 1-000-001: Appropriate Art Activities 1-000-002: Concept and Art Process for…" at bounding box center [556, 392] width 562 height 12
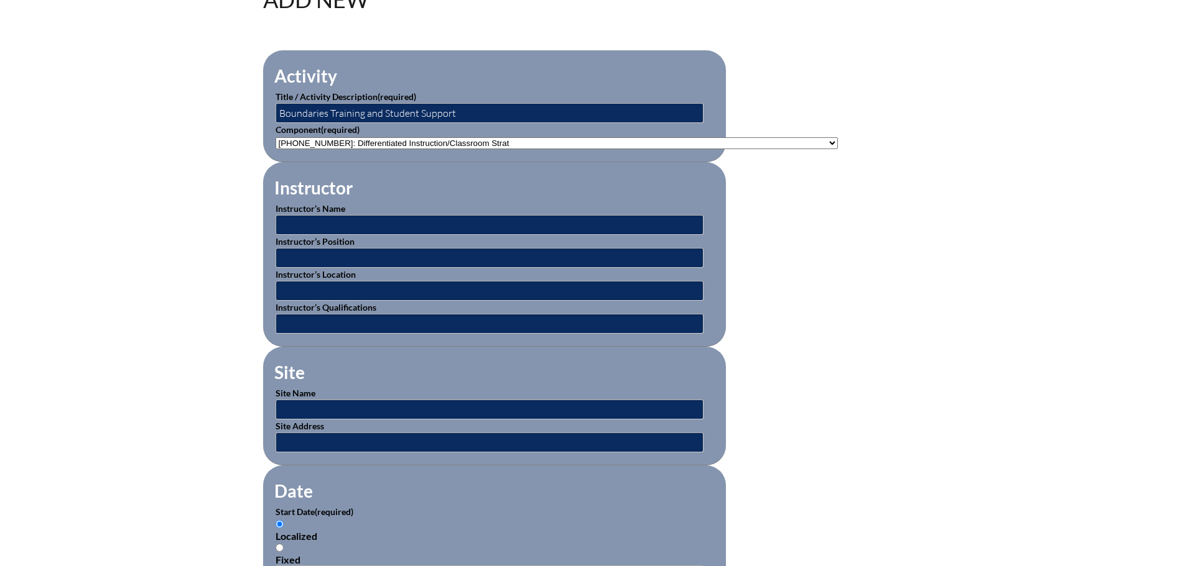
scroll to position [373, 0]
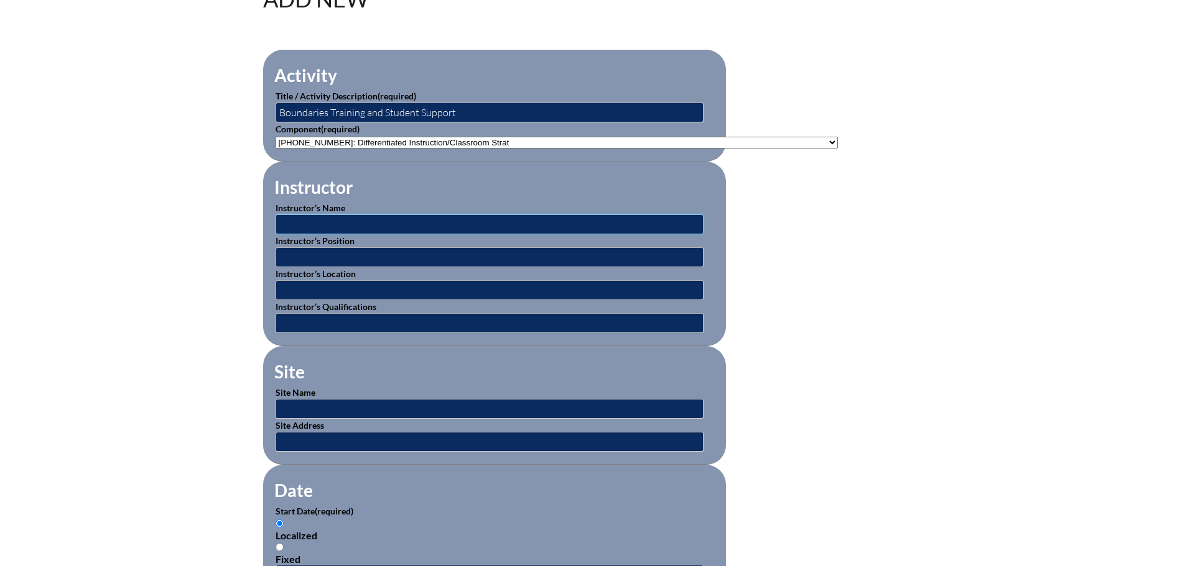
click at [343, 222] on input "text" at bounding box center [489, 225] width 428 height 20
click at [404, 226] on input "text" at bounding box center [489, 225] width 428 height 20
type input "[PERSON_NAME], [PERSON_NAME], [PERSON_NAME]"
drag, startPoint x: 381, startPoint y: 247, endPoint x: 344, endPoint y: 243, distance: 36.9
click at [331, 249] on input "Canterbury Faculty and Admin" at bounding box center [489, 257] width 428 height 20
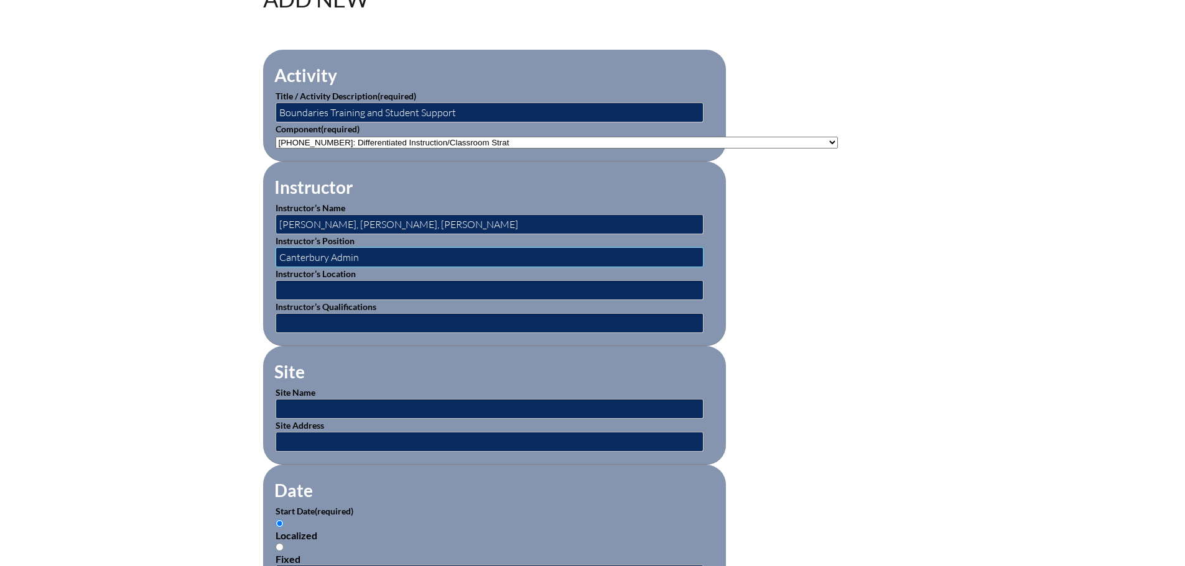
type input "Canterbury Admin"
click at [405, 275] on p "Instructor’s Location" at bounding box center [494, 283] width 438 height 33
click at [409, 284] on input "text" at bounding box center [489, 290] width 428 height 20
type input "[GEOGRAPHIC_DATA]"
click at [438, 404] on input "text" at bounding box center [489, 409] width 428 height 20
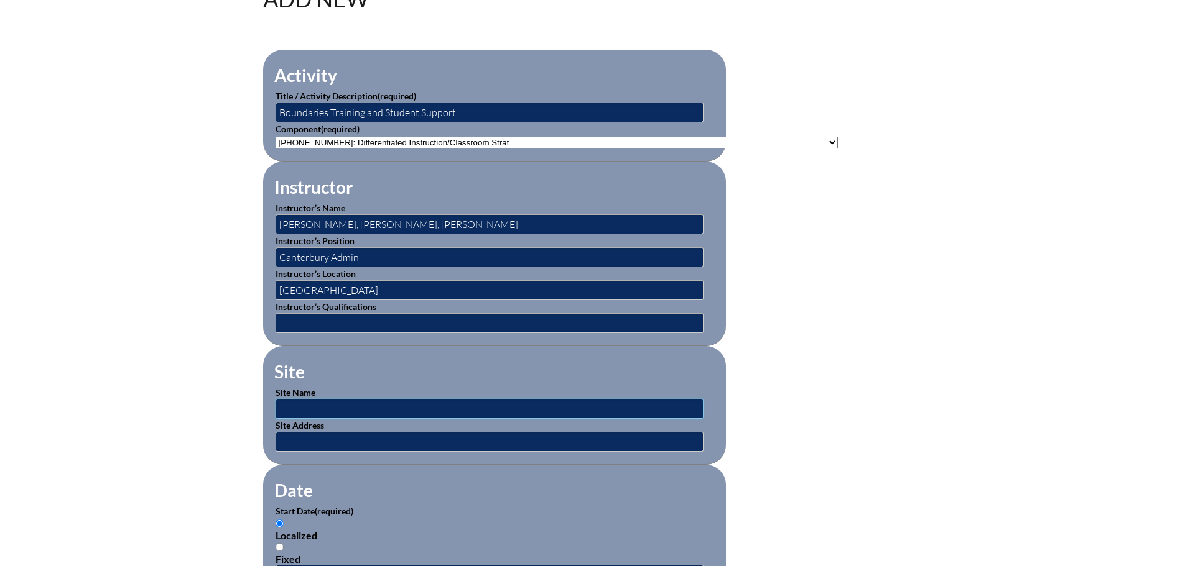
type input "[GEOGRAPHIC_DATA]"
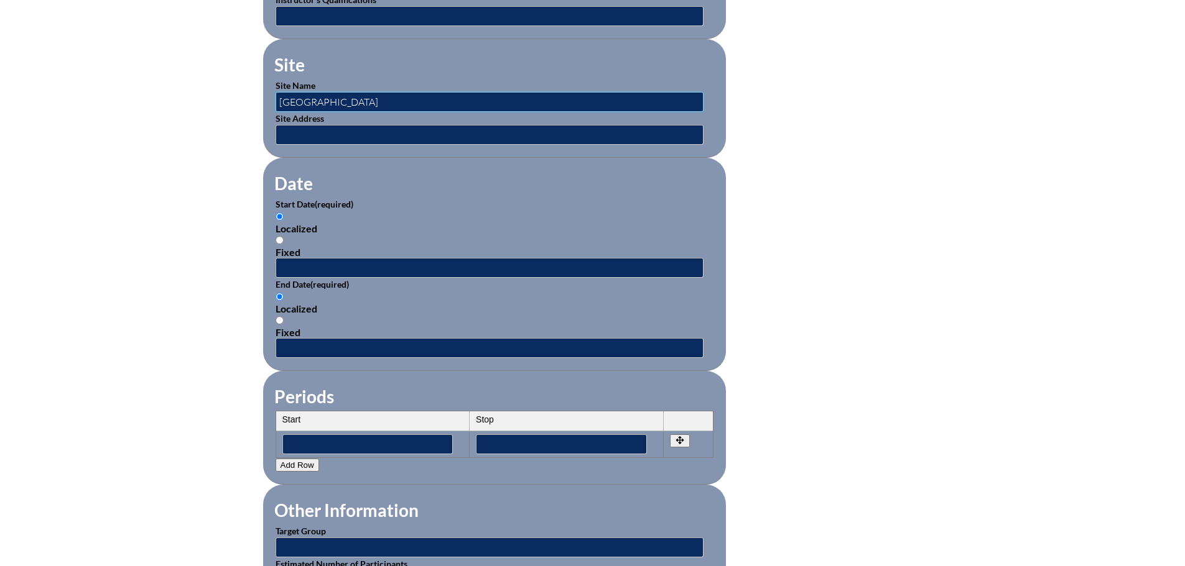
scroll to position [746, 0]
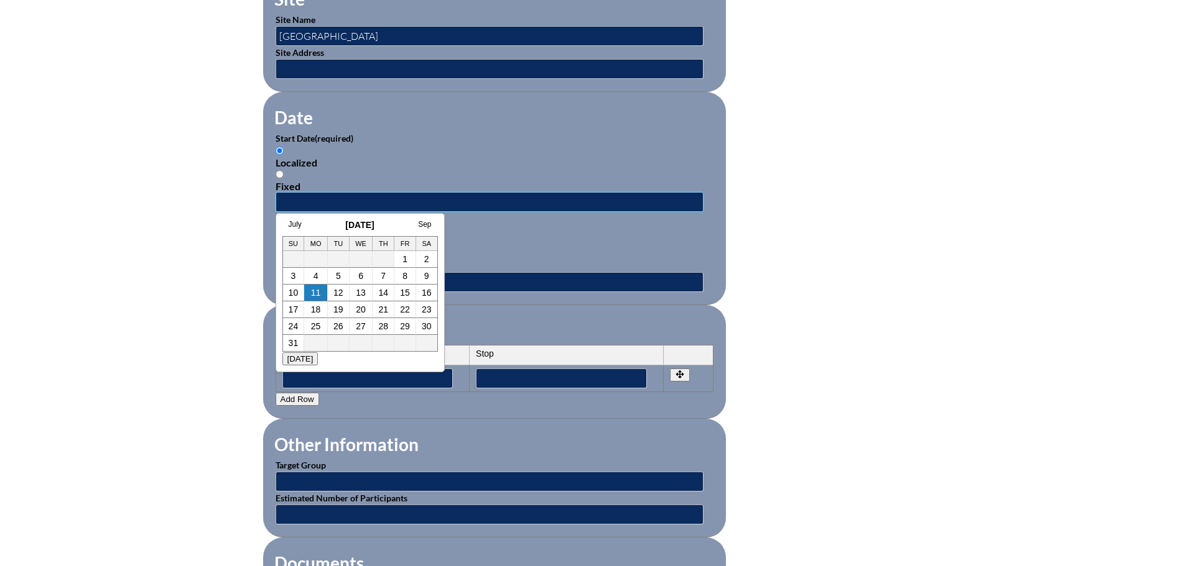
click at [368, 192] on input "text" at bounding box center [489, 202] width 428 height 20
click at [323, 222] on h3 "August 2025" at bounding box center [359, 225] width 155 height 10
click at [384, 275] on link "7" at bounding box center [383, 276] width 5 height 10
type input "2025-08-07 6:57 AM"
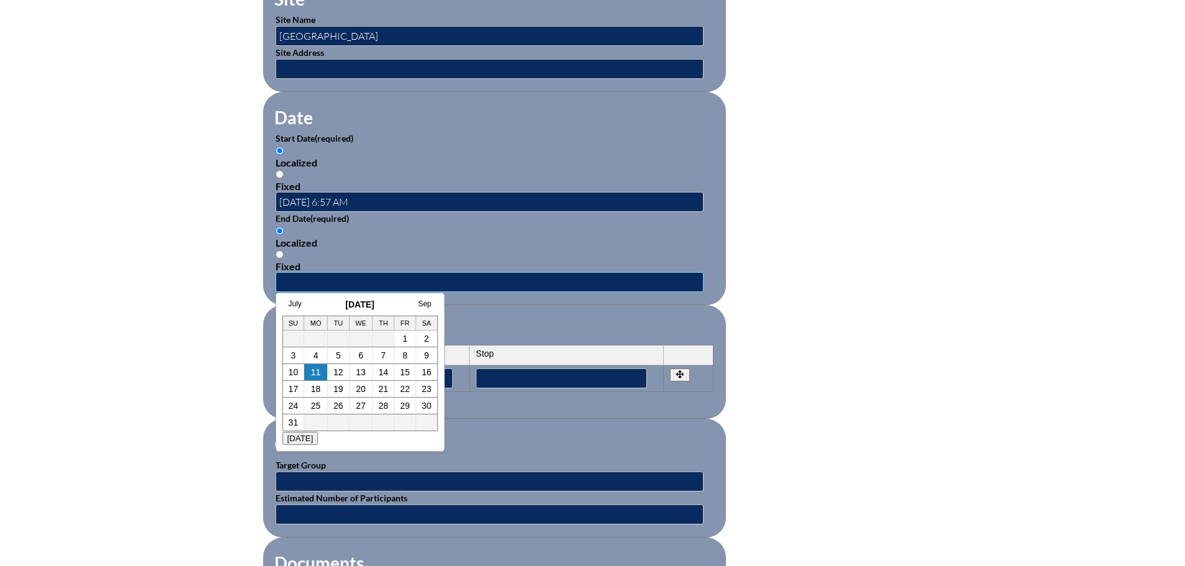
click at [437, 281] on input "text" at bounding box center [489, 282] width 428 height 20
drag, startPoint x: 321, startPoint y: 310, endPoint x: 333, endPoint y: 307, distance: 13.0
click at [321, 309] on div "July August 2025 Sep Su Mo Tu We Th Fr Sa 1 2 3 4 5 6 7 8 9 10 11 12 13 14 15 1…" at bounding box center [359, 366] width 155 height 132
click at [386, 356] on td "7" at bounding box center [383, 356] width 22 height 17
click at [383, 352] on link "7" at bounding box center [383, 356] width 5 height 10
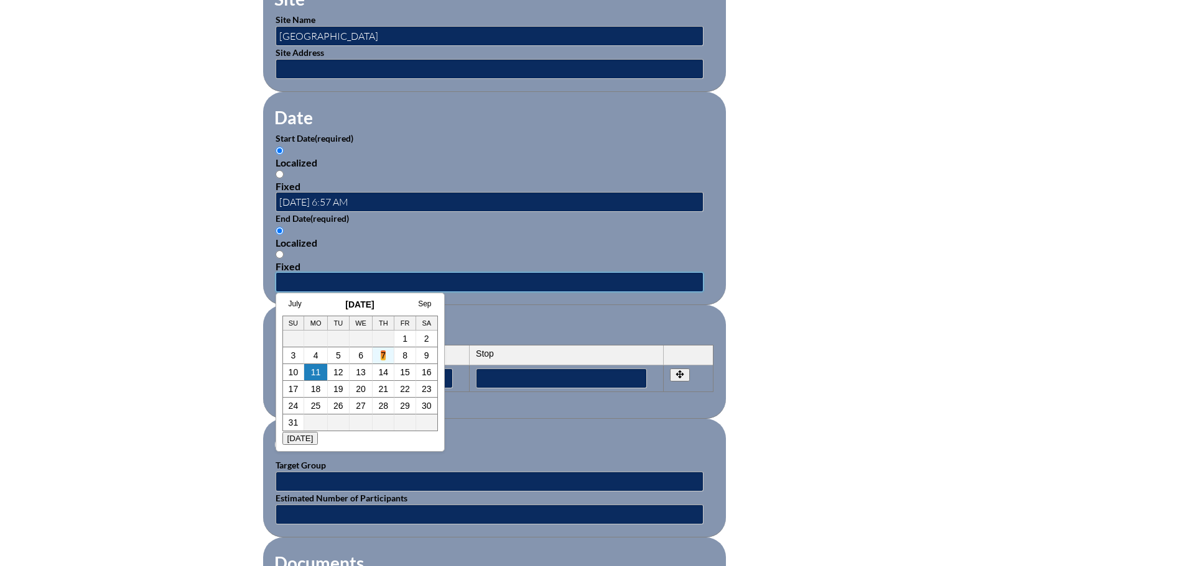
type input "2025-08-07 6:57 AM"
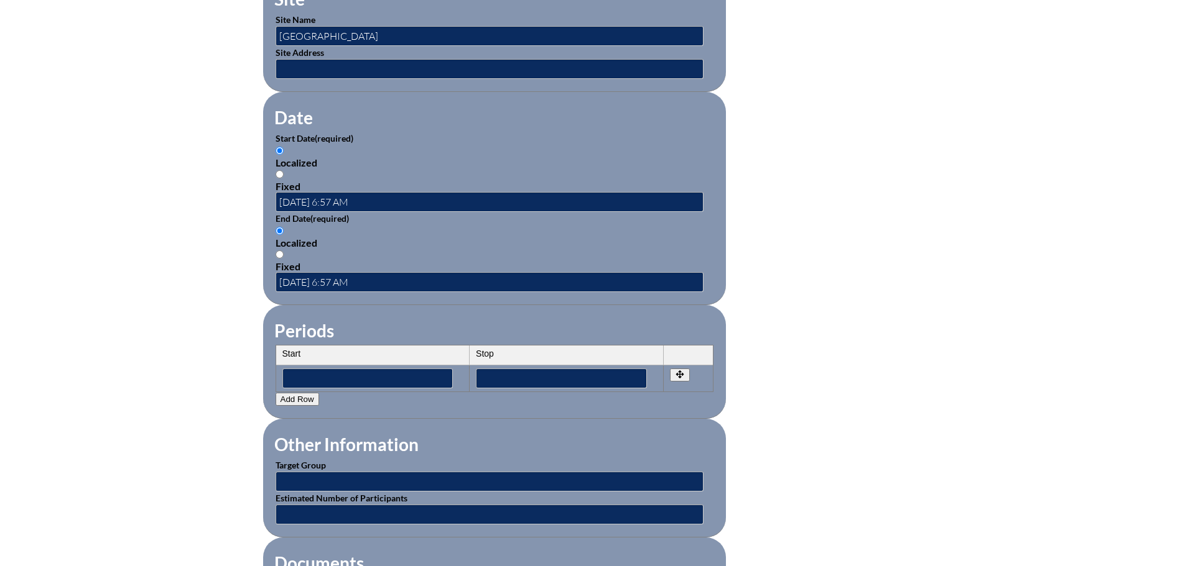
click at [478, 307] on fieldset "Periods Start Stop No rows created Add new row Start Stop Start Stop" at bounding box center [494, 362] width 463 height 114
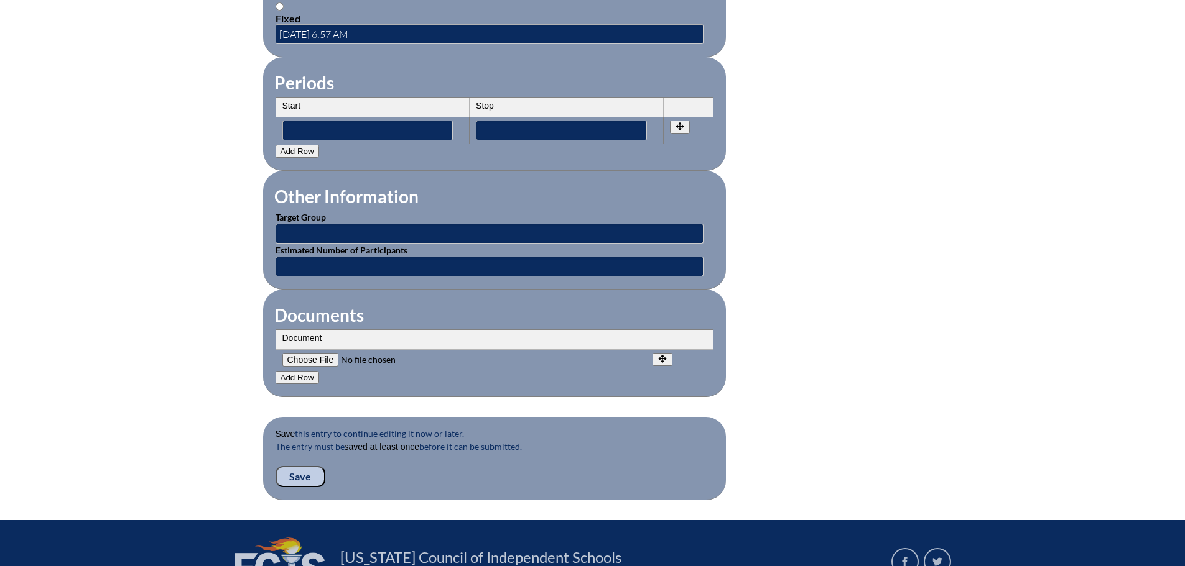
scroll to position [995, 0]
click at [404, 223] on input "text" at bounding box center [489, 233] width 428 height 20
type input "Classroom Teachers"
click at [315, 353] on input"] "file" at bounding box center [366, 360] width 169 height 14
type input"] "C:\fakepath\Copy of Foundations of Student Support.pdf"
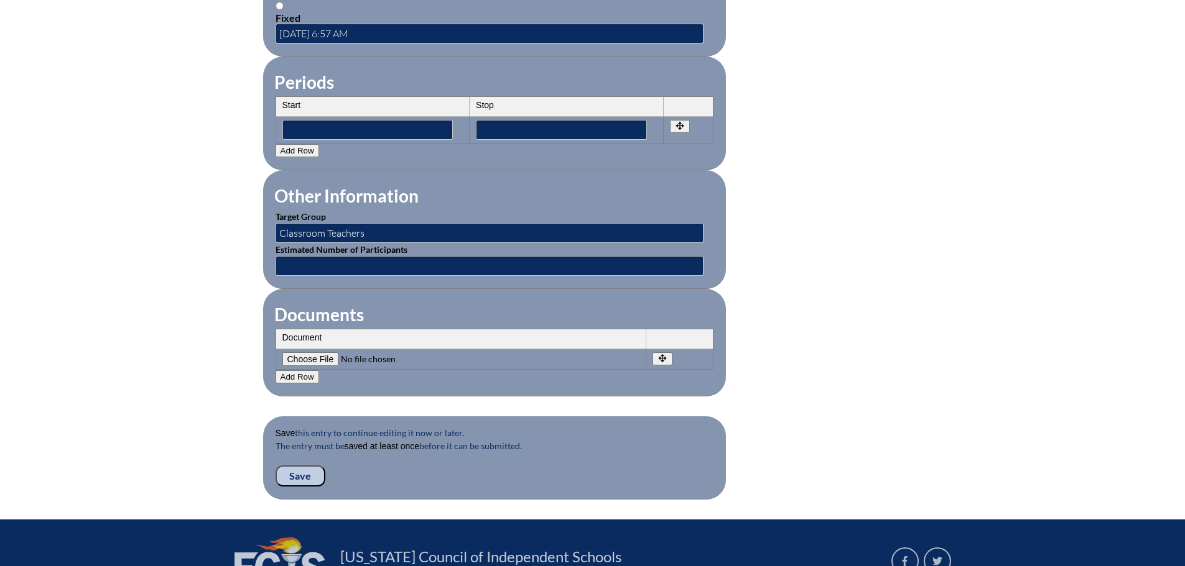
click at [307, 466] on input "Save" at bounding box center [300, 476] width 50 height 21
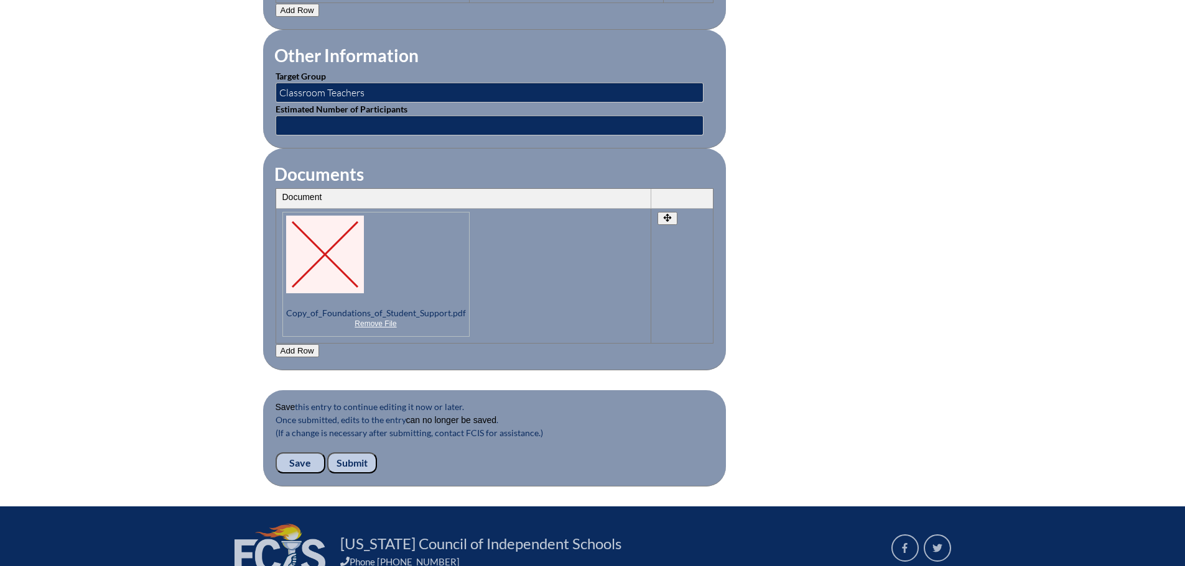
scroll to position [1269, 0]
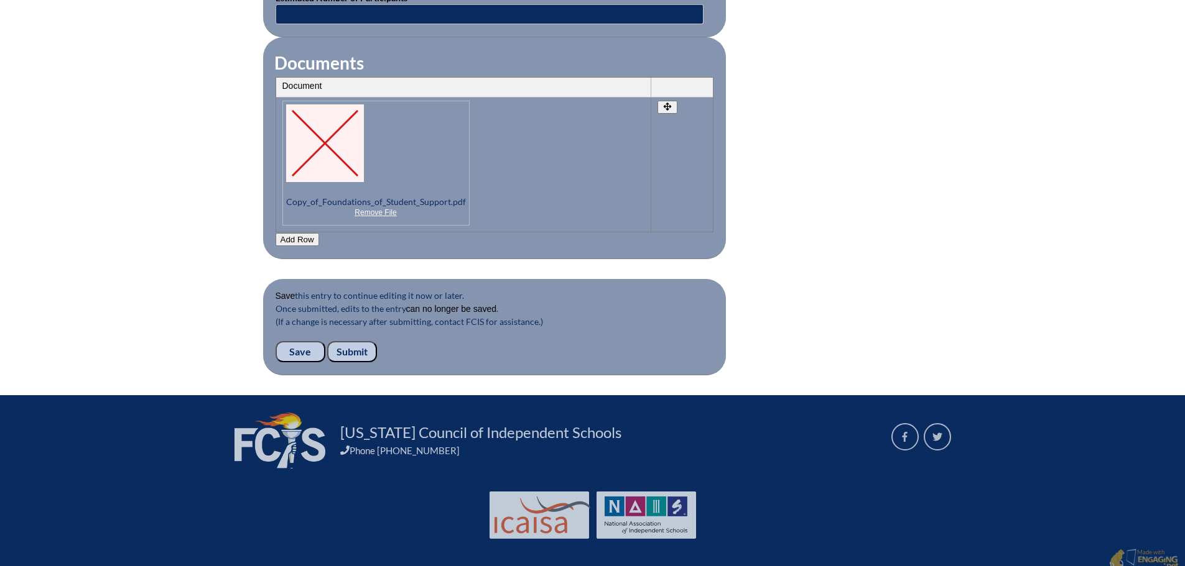
click at [361, 344] on input "Submit" at bounding box center [352, 351] width 50 height 21
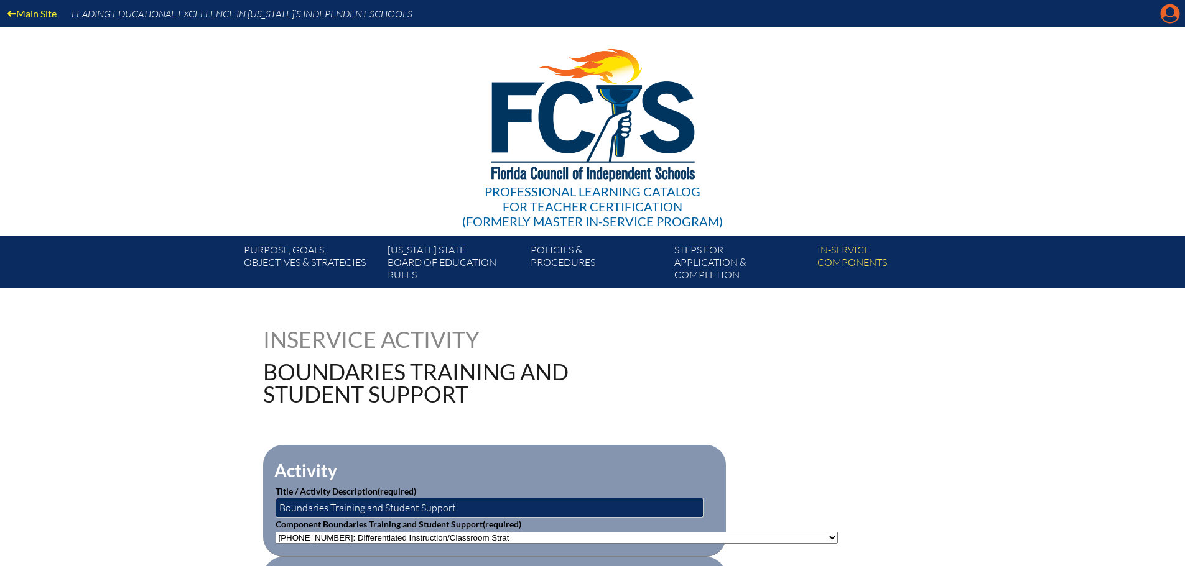
click at [1171, 11] on icon "Manage account" at bounding box center [1170, 14] width 20 height 20
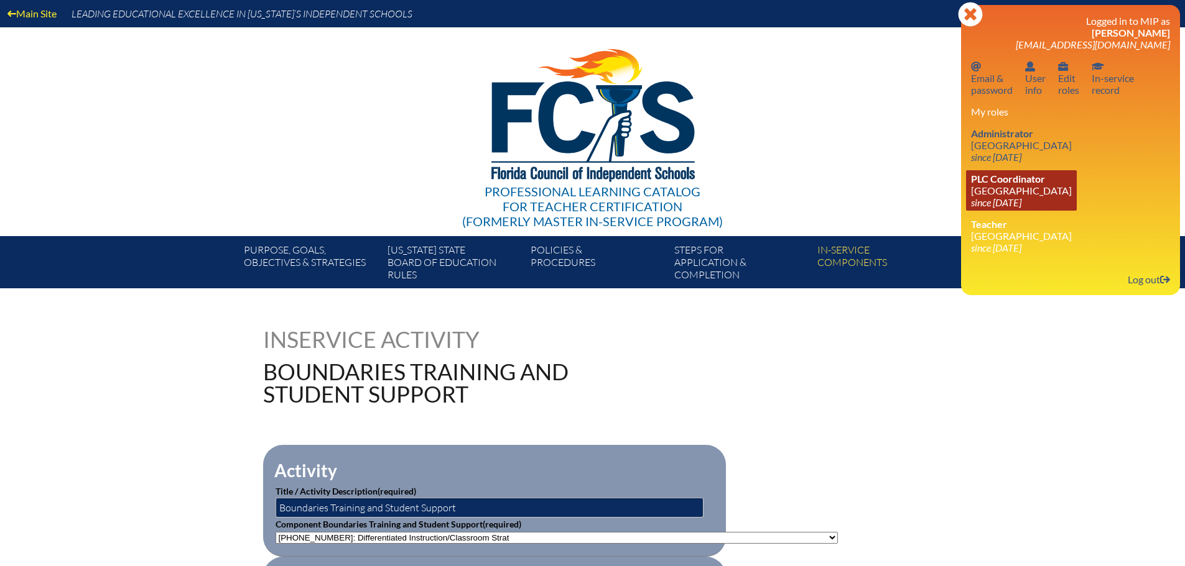
click at [1021, 196] on icon "since [DATE]" at bounding box center [996, 202] width 50 height 12
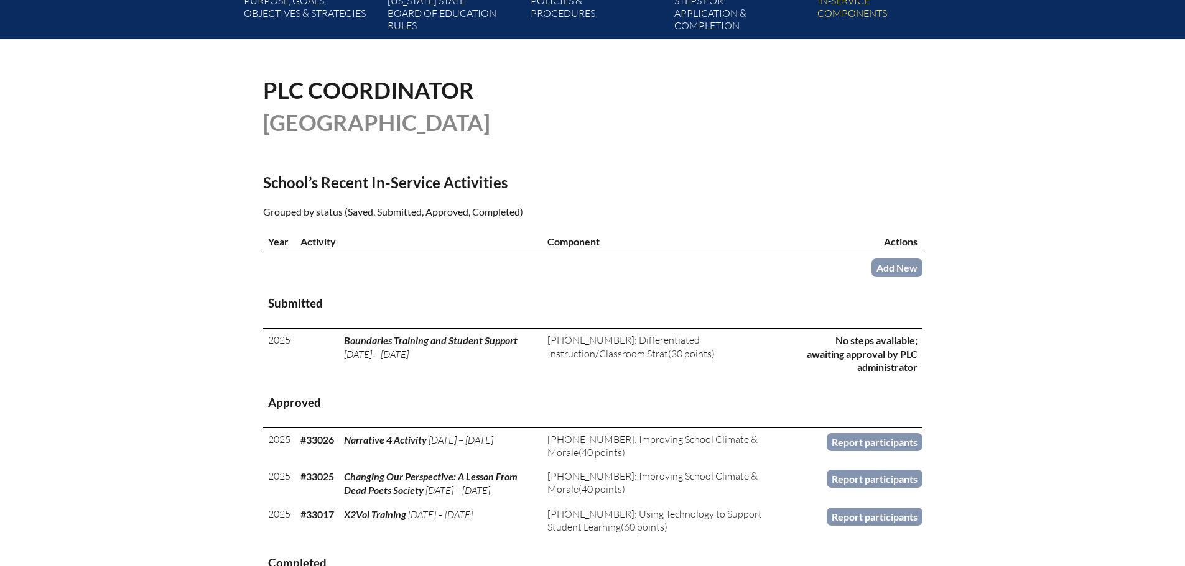
scroll to position [249, 0]
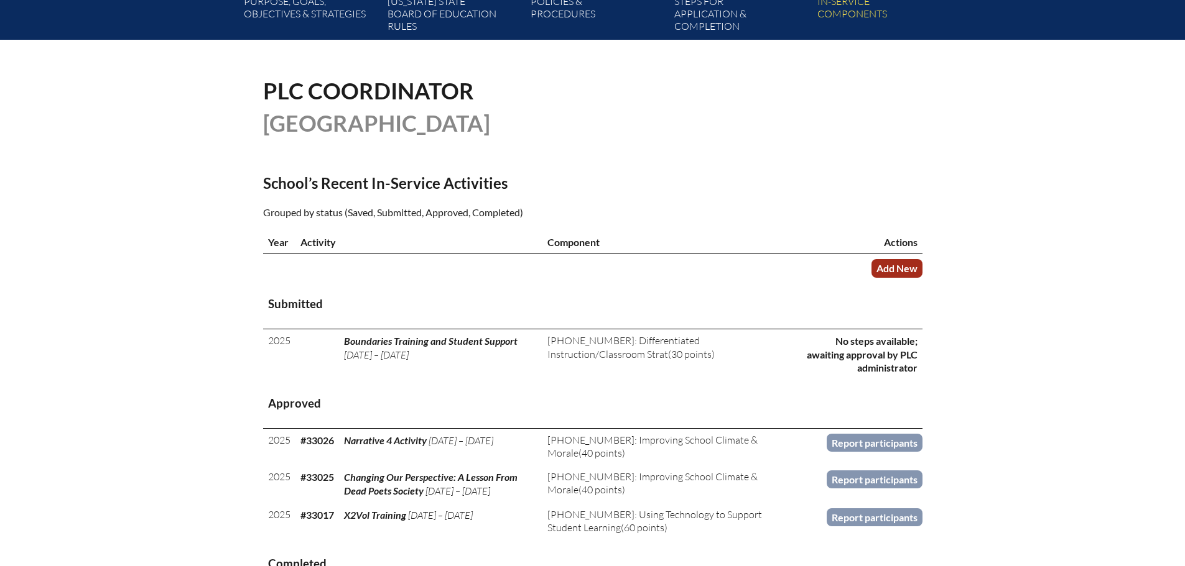
click at [898, 264] on link "Add New" at bounding box center [896, 268] width 51 height 18
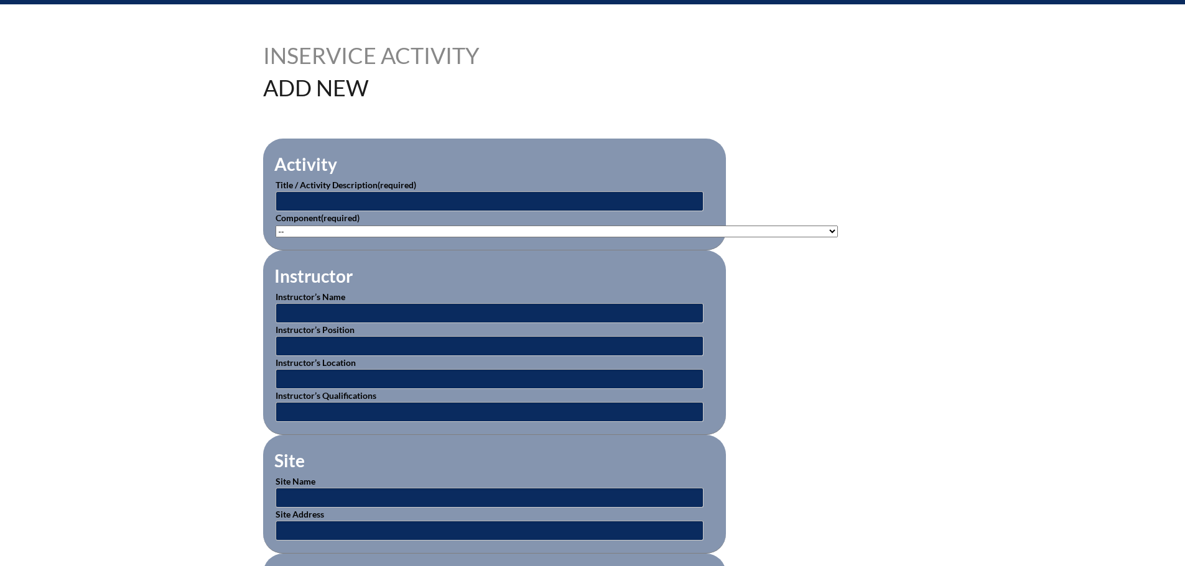
scroll to position [311, 0]
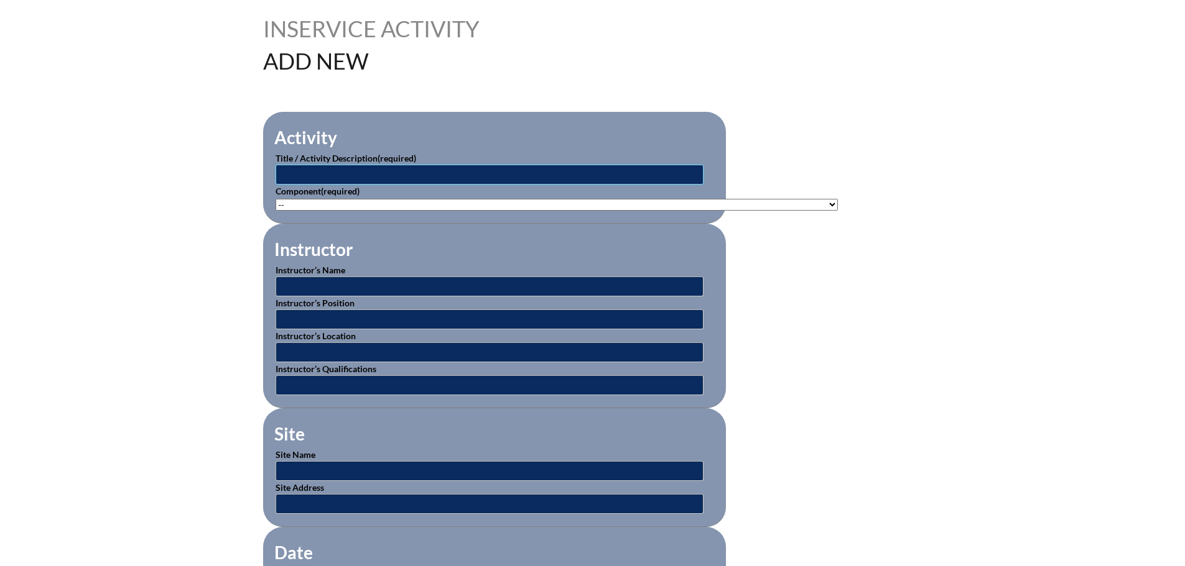
click at [392, 174] on input "text" at bounding box center [489, 175] width 428 height 20
type input "APSI: AP Seminar"
click at [606, 200] on select"]"] "-- 1-000-001: Appropriate Art Activities 1-000-002: Concept and Art Process for…" at bounding box center [556, 205] width 562 height 12
select select"]"] "20399"
click at [275, 199] on select"]"] "-- 1-000-001: Appropriate Art Activities 1-000-002: Concept and Art Process for…" at bounding box center [556, 205] width 562 height 12
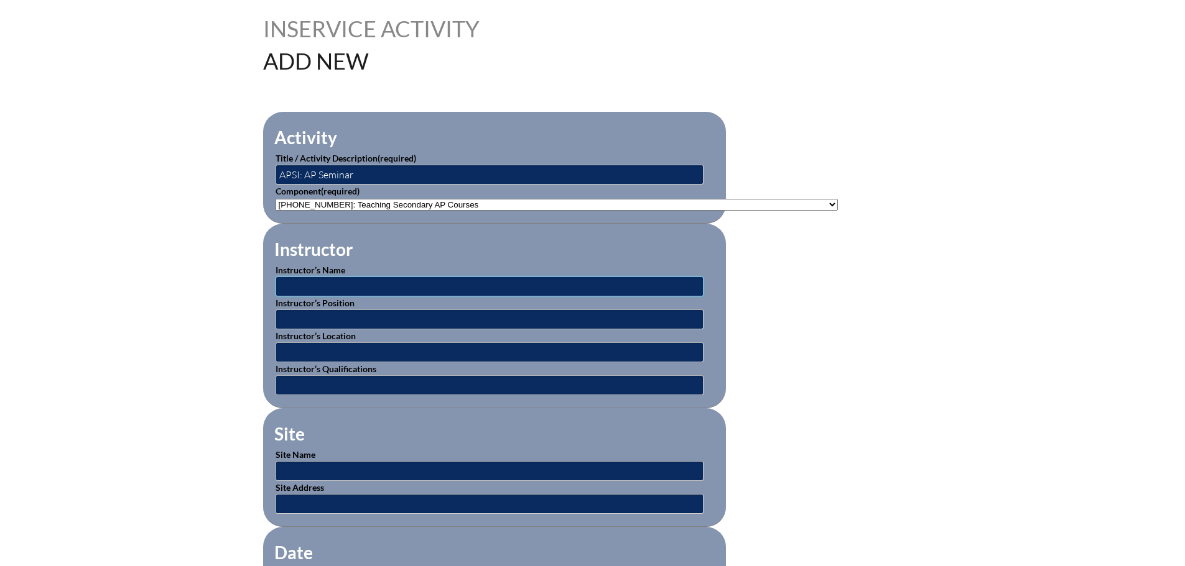
click at [450, 284] on input "text" at bounding box center [489, 287] width 428 height 20
click at [417, 277] on input "text" at bounding box center [489, 287] width 428 height 20
type input "[PERSON_NAME]"
type input "P"
type input "SVP College Board"
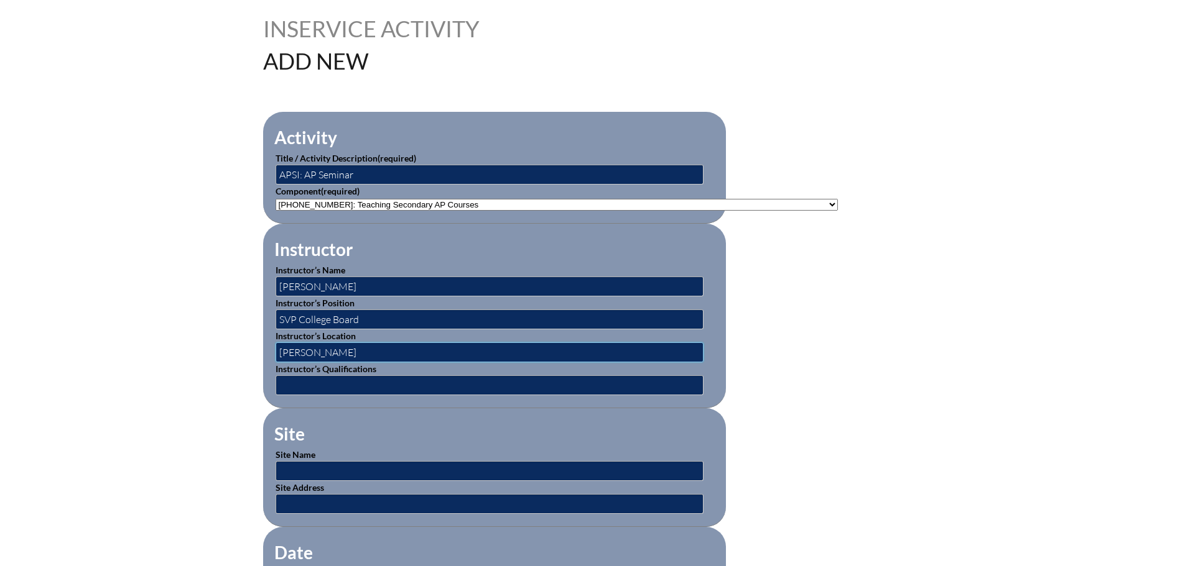
type input "[PERSON_NAME]"
click at [370, 348] on input "[PERSON_NAME]" at bounding box center [489, 353] width 428 height 20
type input "[PERSON_NAME] APSI Online"
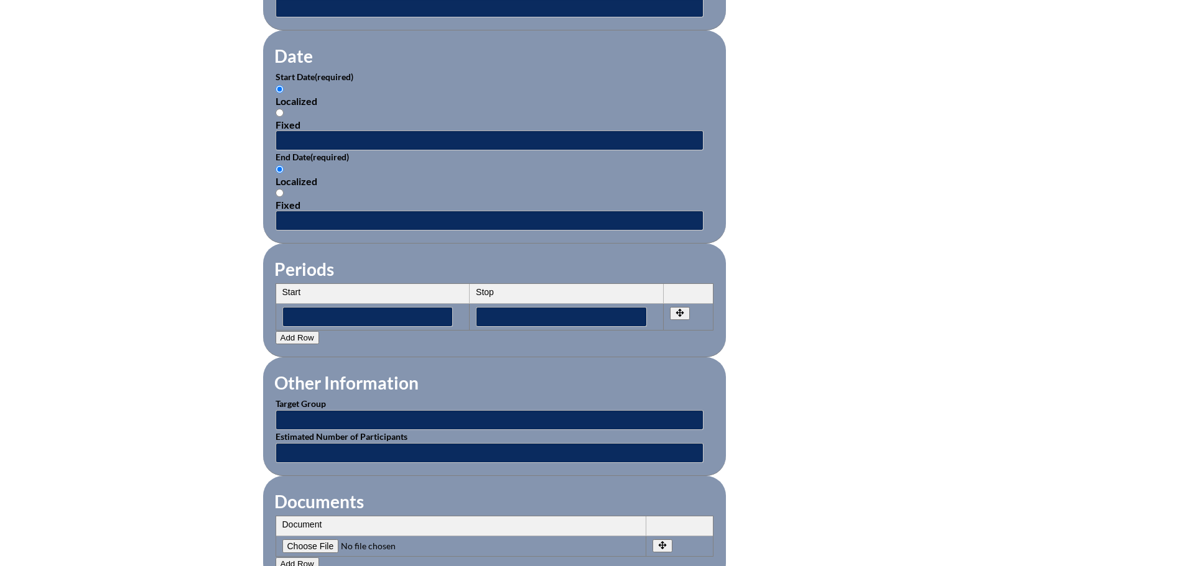
scroll to position [808, 0]
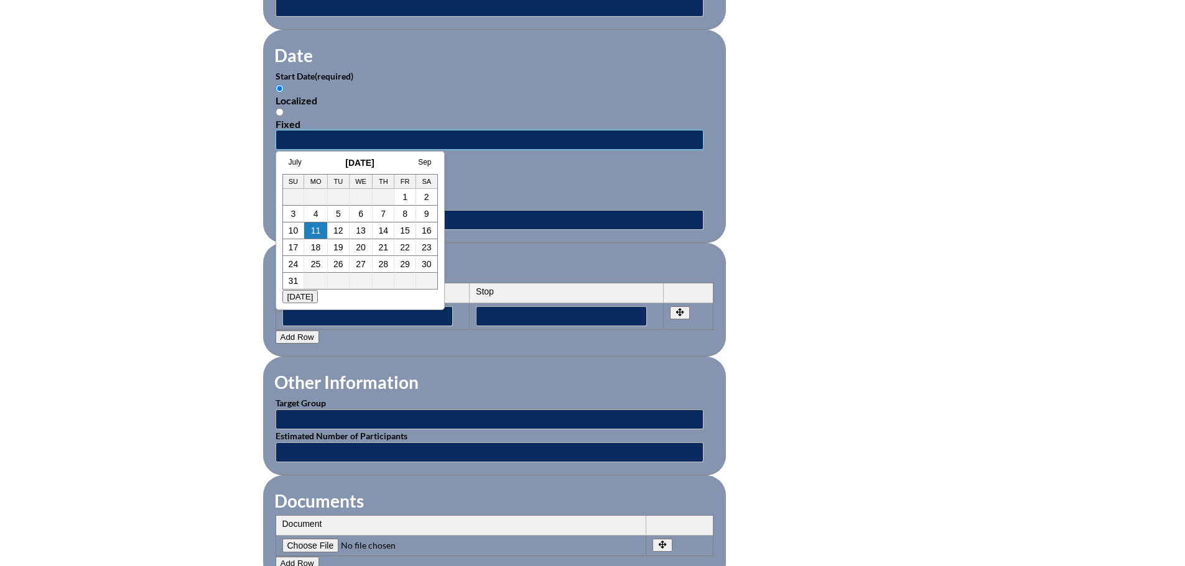
click at [422, 131] on input "text" at bounding box center [489, 140] width 428 height 20
click at [312, 158] on h3 "August 2025" at bounding box center [359, 163] width 155 height 10
drag, startPoint x: 296, startPoint y: 160, endPoint x: 305, endPoint y: 160, distance: 8.7
click at [296, 160] on link "July" at bounding box center [295, 162] width 13 height 9
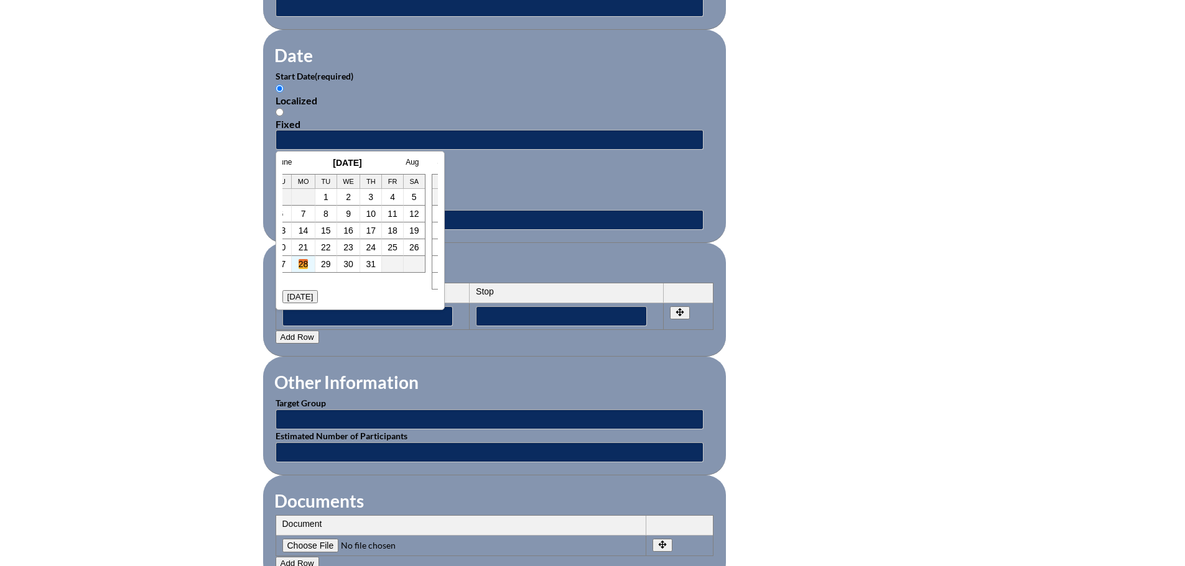
click at [305, 262] on link "28" at bounding box center [303, 264] width 10 height 10
type input "[DATE] 7:04 AM"
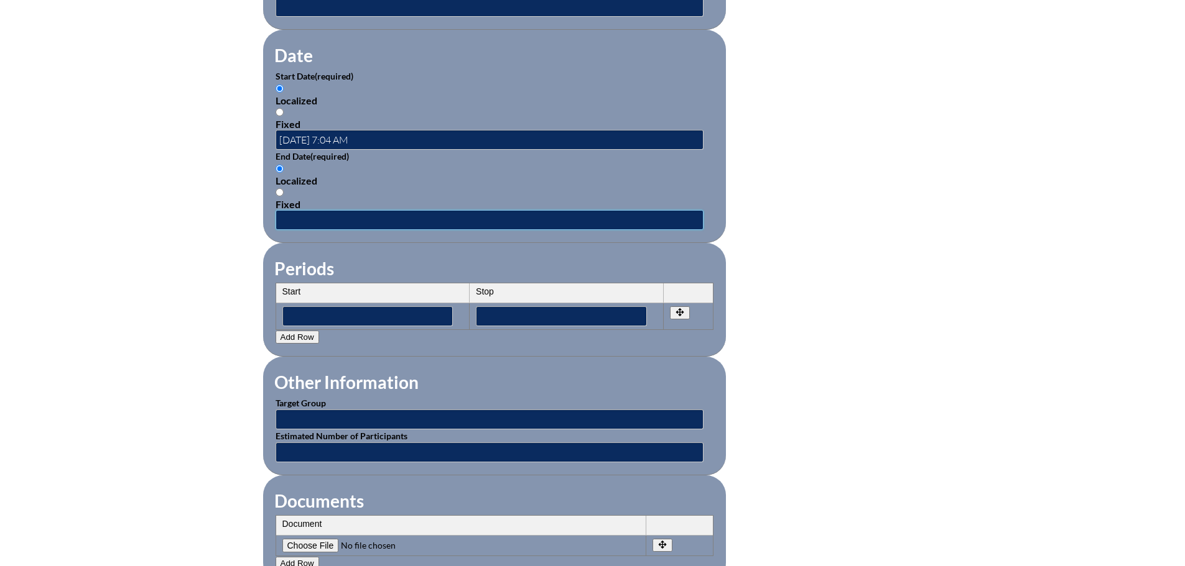
click at [325, 218] on input "text" at bounding box center [489, 220] width 428 height 20
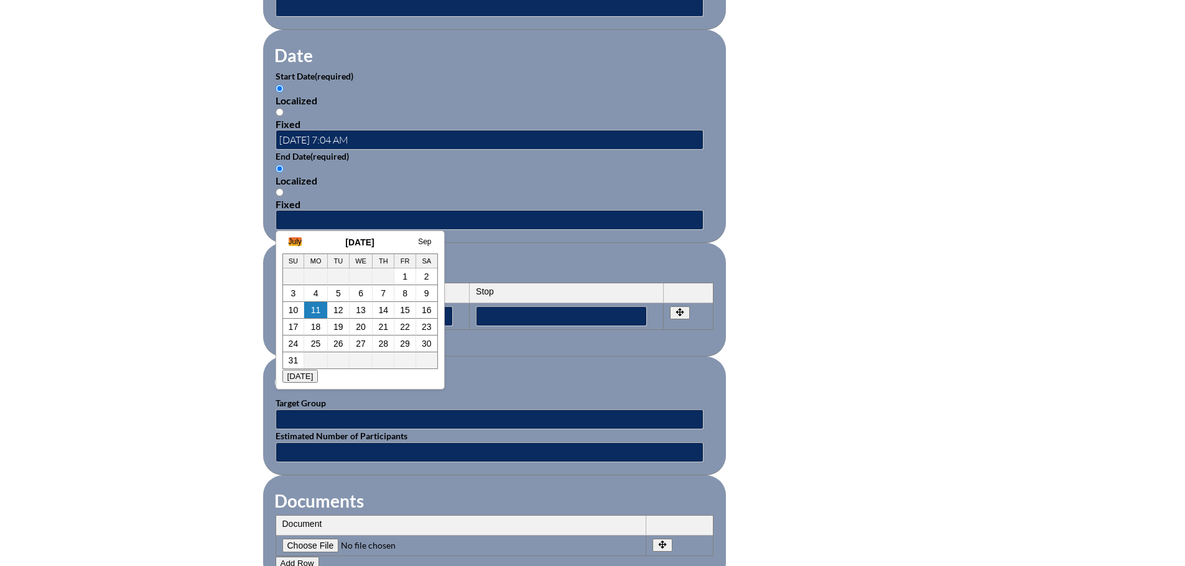
click at [298, 241] on link "July" at bounding box center [295, 242] width 13 height 9
click at [302, 343] on link "28" at bounding box center [303, 344] width 10 height 10
type input "[DATE] 7:04 AM"
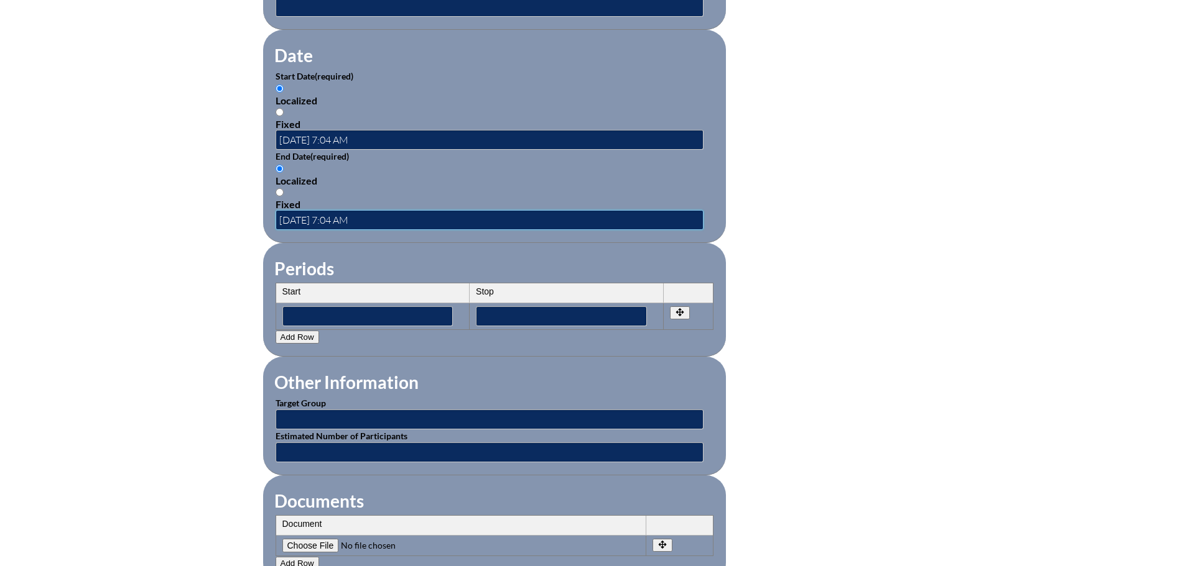
scroll to position [0, 0]
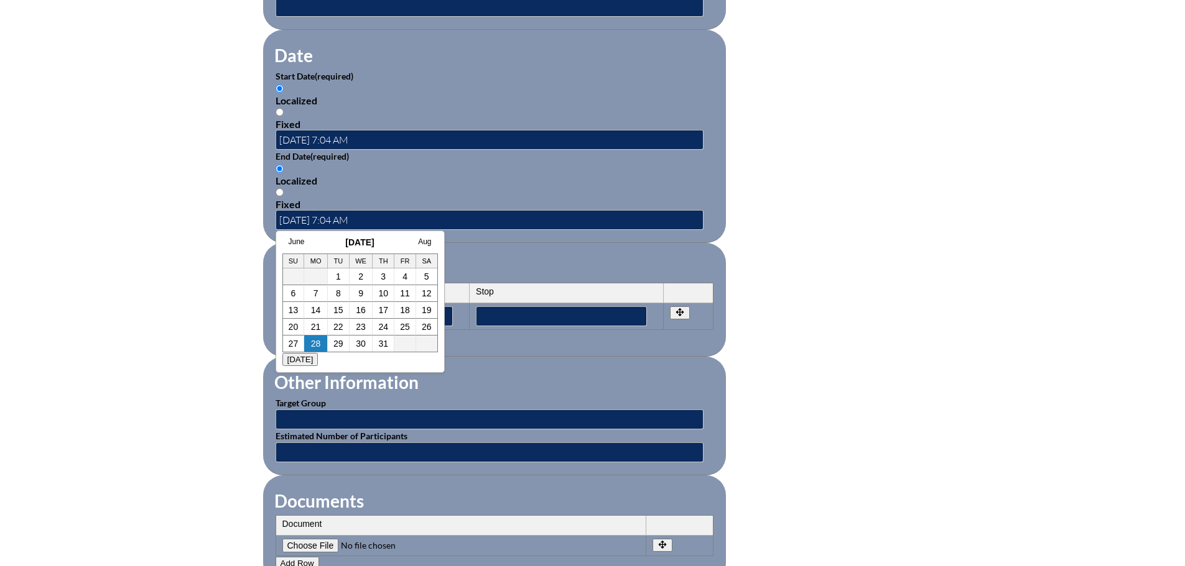
click at [813, 337] on form "Activity Title / Activity Description (required) APSI: AP Seminar Component (re…" at bounding box center [592, 150] width 659 height 1072
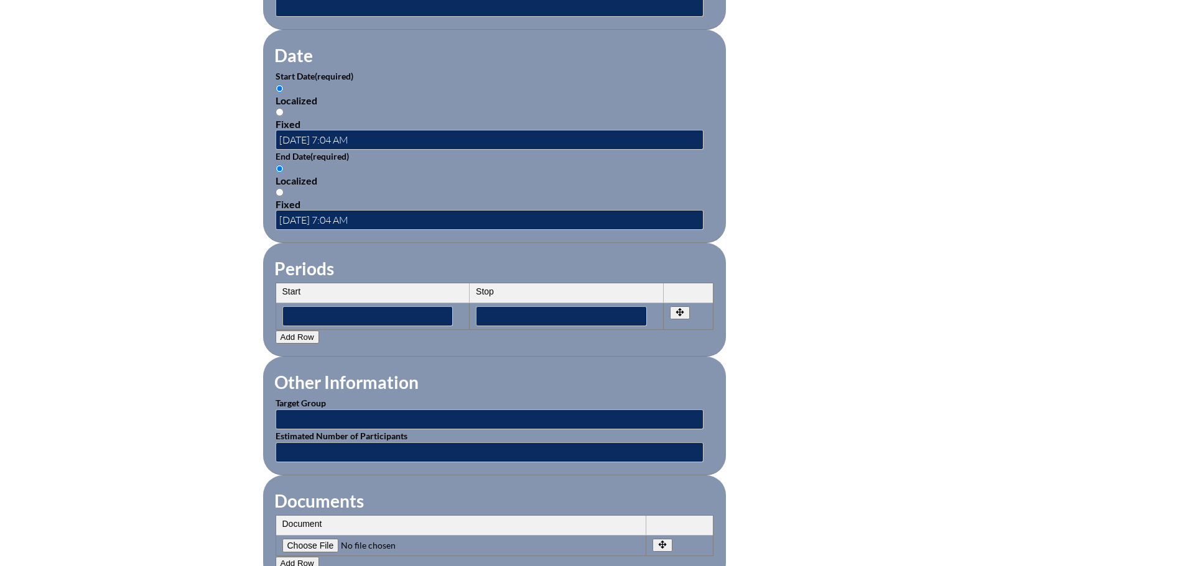
scroll to position [995, 0]
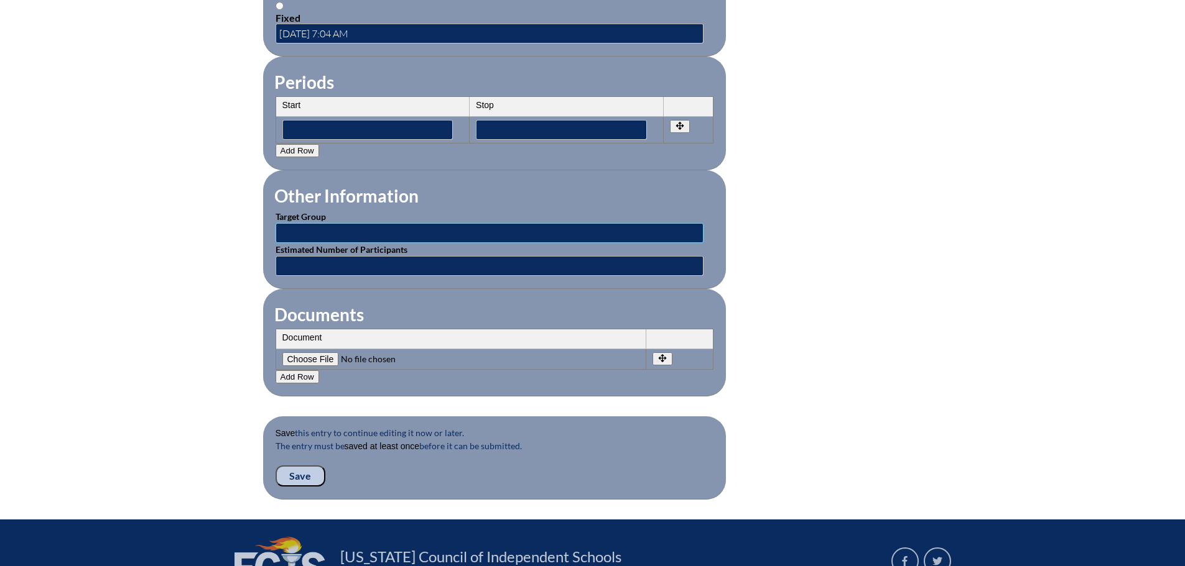
click at [348, 224] on input "text" at bounding box center [489, 233] width 428 height 20
type input "Classroom Teachers"
click at [325, 353] on input"] "file" at bounding box center [366, 360] width 169 height 14
type input"] "C:\fakepath\Walton AP Seminar Certificate (1).pdf"
click at [296, 466] on input "Save" at bounding box center [300, 476] width 50 height 21
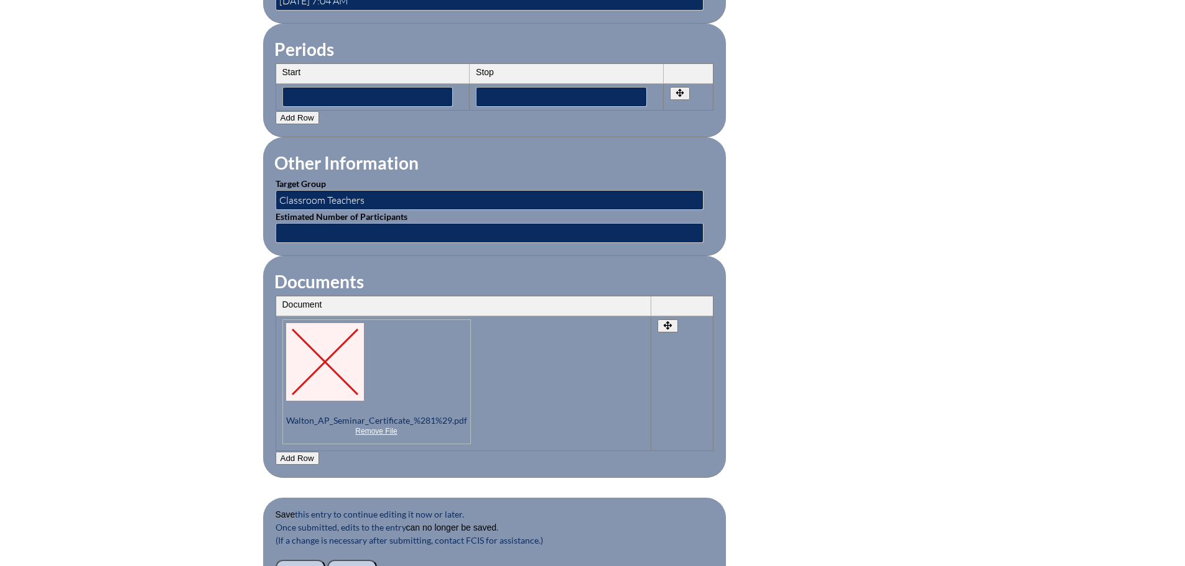
scroll to position [1181, 0]
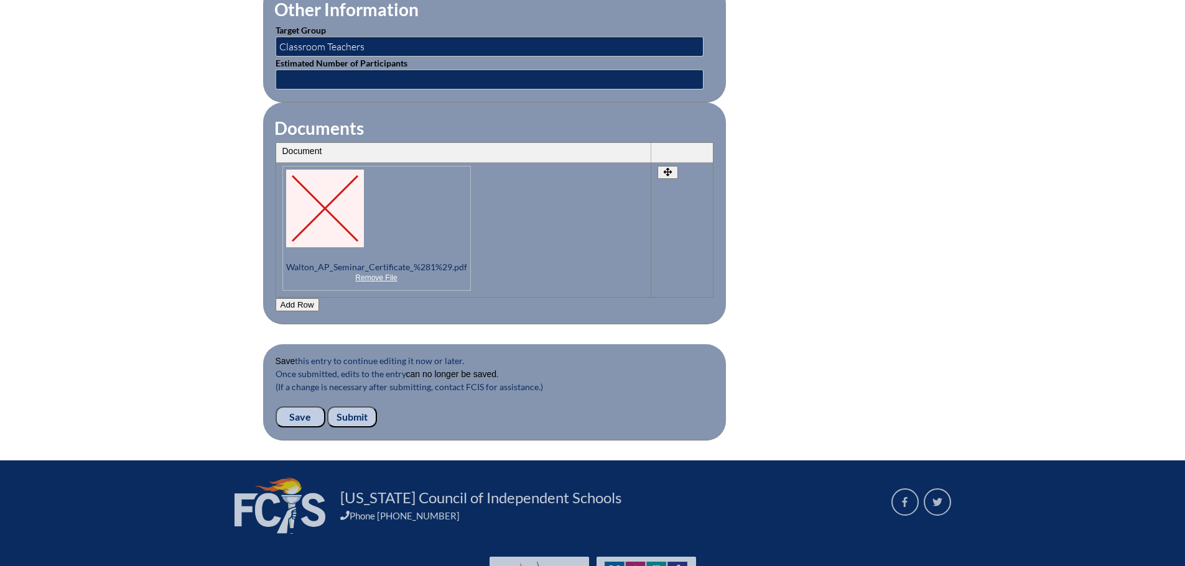
click at [349, 407] on input "Submit" at bounding box center [352, 417] width 50 height 21
